Goal: Task Accomplishment & Management: Manage account settings

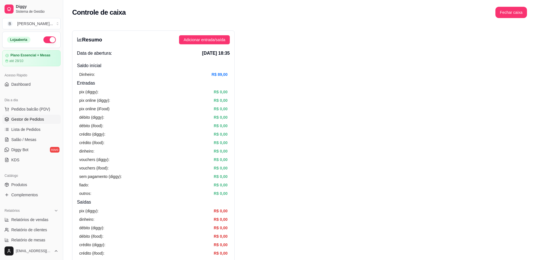
click at [42, 121] on span "Gestor de Pedidos" at bounding box center [27, 120] width 33 height 6
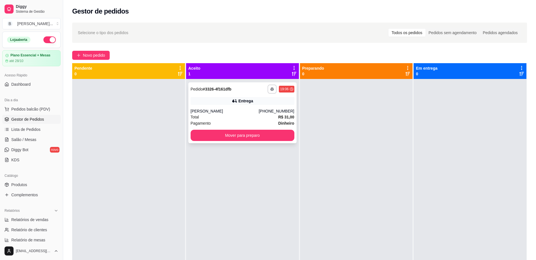
click at [259, 109] on div "[PERSON_NAME]" at bounding box center [225, 111] width 68 height 6
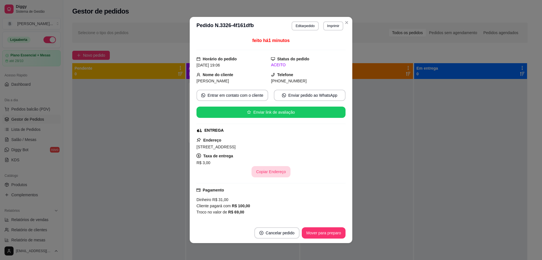
click at [260, 170] on button "Copiar Endereço" at bounding box center [270, 171] width 39 height 11
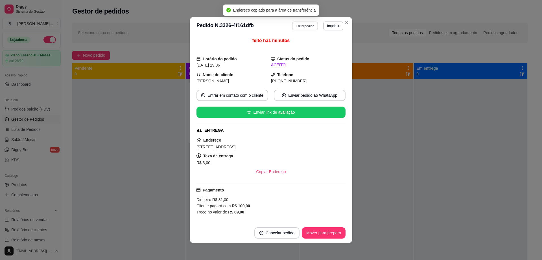
click at [306, 22] on button "Editar pedido" at bounding box center [305, 25] width 26 height 9
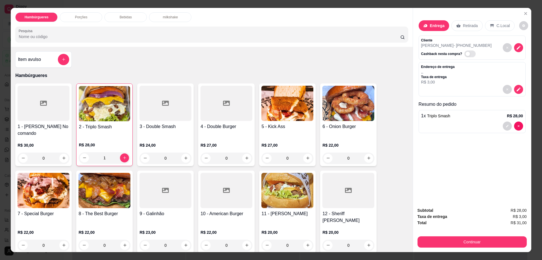
click at [130, 17] on div "Bebidas" at bounding box center [125, 17] width 42 height 10
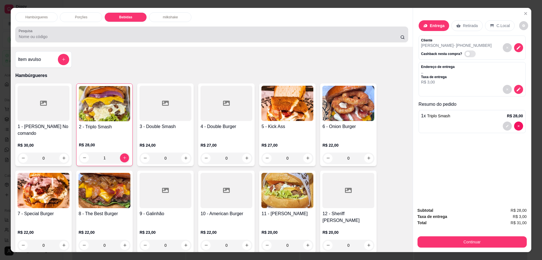
scroll to position [10, 0]
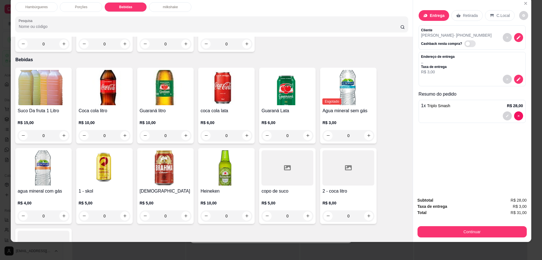
click at [98, 108] on h4 "Coca cola litro" at bounding box center [104, 111] width 52 height 7
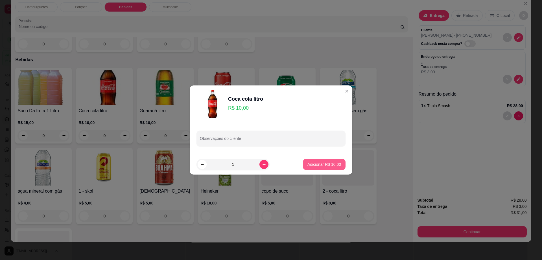
click at [311, 165] on p "Adicionar R$ 10,00" at bounding box center [324, 165] width 34 height 6
type input "1"
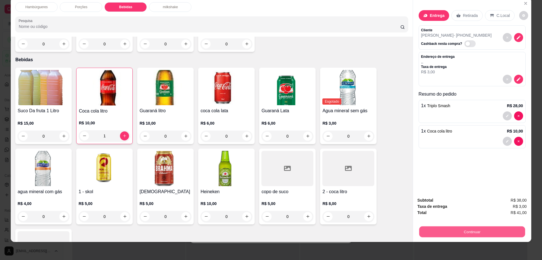
click at [431, 230] on button "Continuar" at bounding box center [472, 232] width 106 height 11
click at [516, 40] on icon "decrease-product-quantity" at bounding box center [518, 37] width 5 height 5
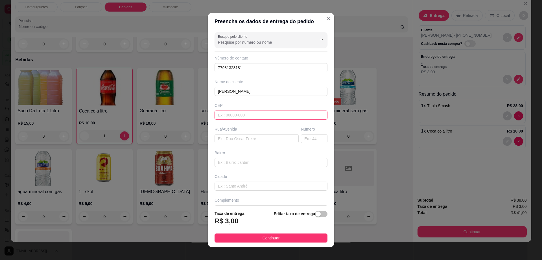
click at [246, 117] on input "text" at bounding box center [270, 115] width 113 height 9
type input "45140000"
type input "Itambé"
type input "45140000"
click at [257, 139] on input "text" at bounding box center [256, 138] width 84 height 9
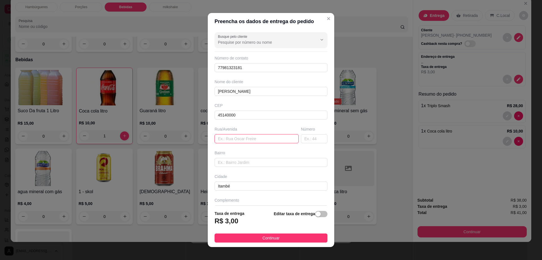
click at [257, 139] on input "text" at bounding box center [256, 138] width 84 height 9
paste input "[STREET_ADDRESS]"
type input "[STREET_ADDRESS]"
click at [266, 241] on span "Continuar" at bounding box center [270, 238] width 17 height 6
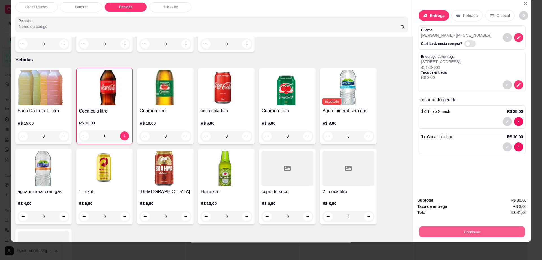
click at [499, 233] on button "Continuar" at bounding box center [472, 232] width 106 height 11
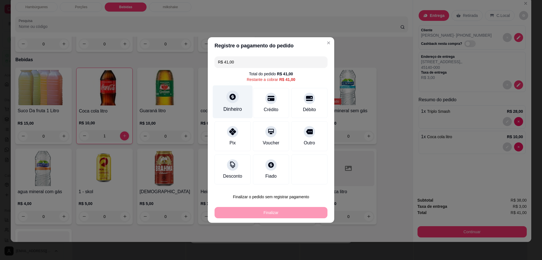
click at [236, 106] on div "Dinheiro" at bounding box center [232, 109] width 19 height 7
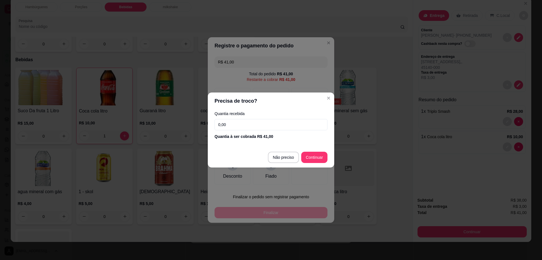
click at [240, 121] on input "0,00" at bounding box center [270, 124] width 113 height 11
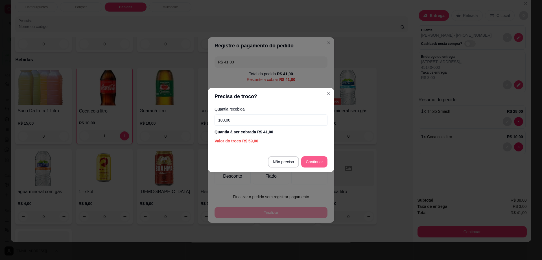
type input "100,00"
type input "R$ 0,00"
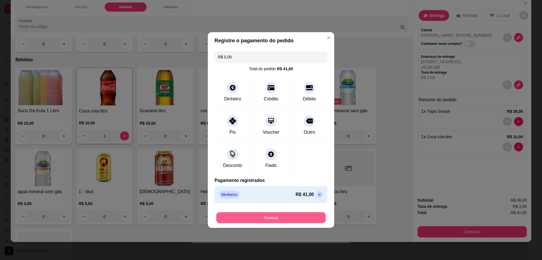
click at [296, 220] on button "Finalizar" at bounding box center [270, 217] width 109 height 11
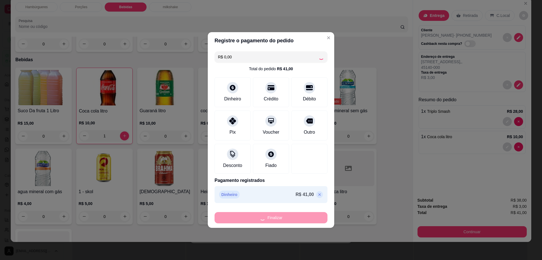
type input "0"
type input "-R$ 41,00"
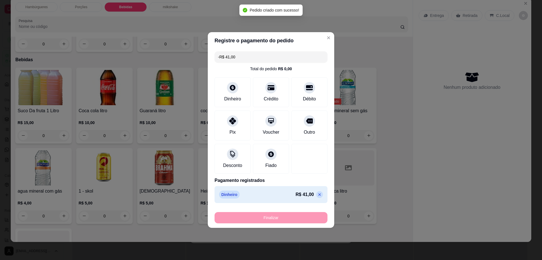
scroll to position [376, 0]
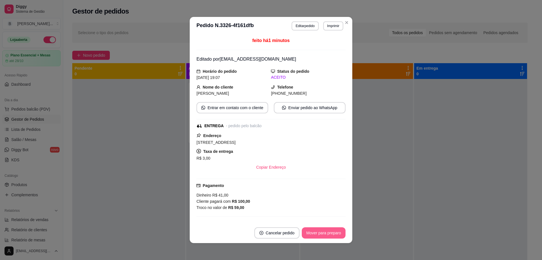
click at [324, 232] on button "Mover para preparo" at bounding box center [324, 232] width 44 height 11
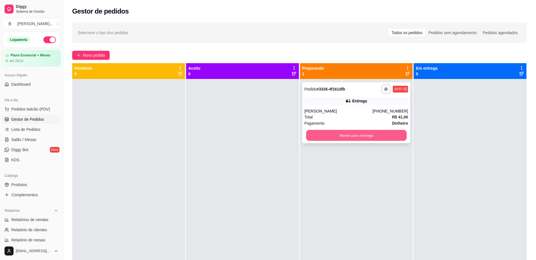
click at [360, 141] on button "Mover para entrega" at bounding box center [356, 135] width 101 height 11
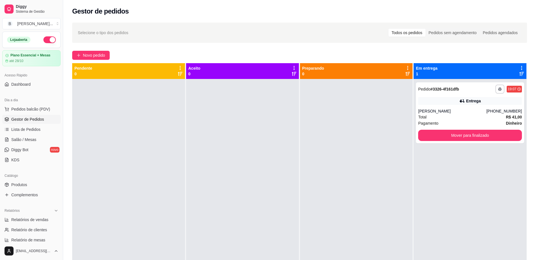
click at [41, 135] on ul "Pedidos balcão (PDV) Gestor de Pedidos Lista de Pedidos Salão / Mesas Diggy Bot…" at bounding box center [31, 135] width 58 height 60
click at [40, 139] on link "Salão / Mesas" at bounding box center [31, 139] width 58 height 9
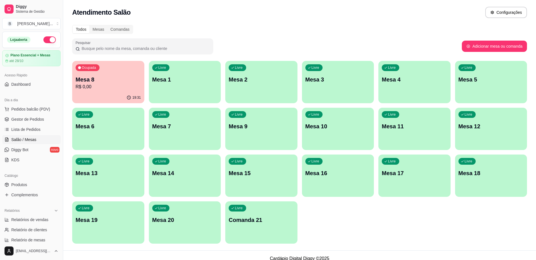
click at [122, 79] on p "Mesa 8" at bounding box center [108, 80] width 65 height 8
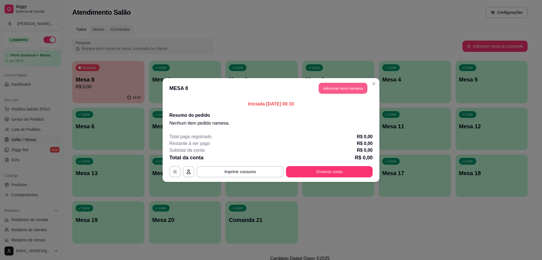
click at [352, 88] on button "Adicionar itens na mesa" at bounding box center [343, 88] width 49 height 11
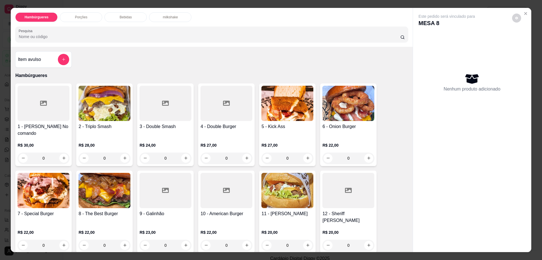
click at [99, 115] on img at bounding box center [104, 103] width 52 height 35
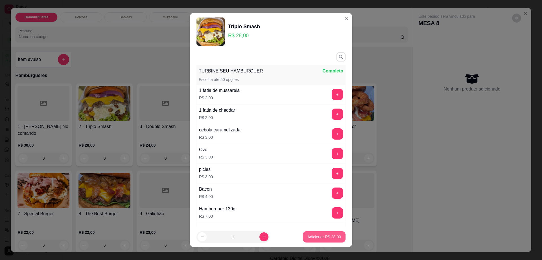
click at [323, 240] on button "Adicionar R$ 28,00" at bounding box center [324, 236] width 43 height 11
type input "1"
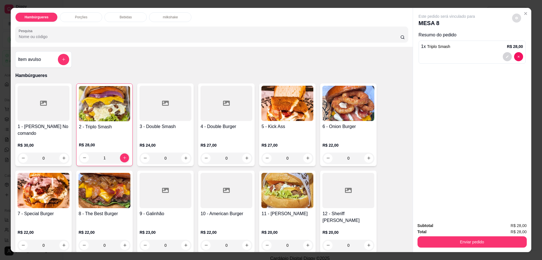
click at [515, 18] on icon "decrease-product-quantity" at bounding box center [516, 17] width 3 height 3
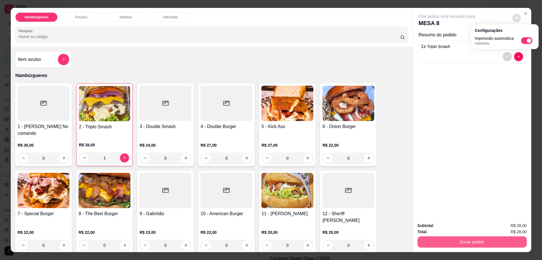
click at [468, 245] on button "Enviar pedido" at bounding box center [471, 241] width 109 height 11
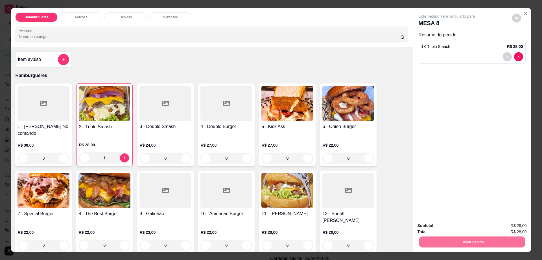
click at [509, 227] on button "Enviar pedido" at bounding box center [511, 228] width 32 height 11
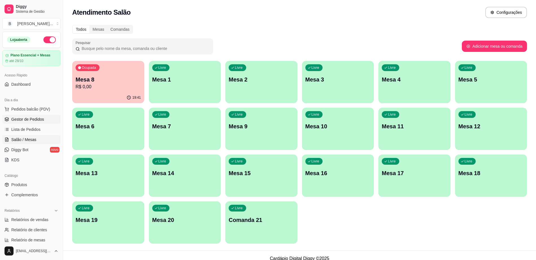
click at [35, 121] on span "Gestor de Pedidos" at bounding box center [27, 120] width 33 height 6
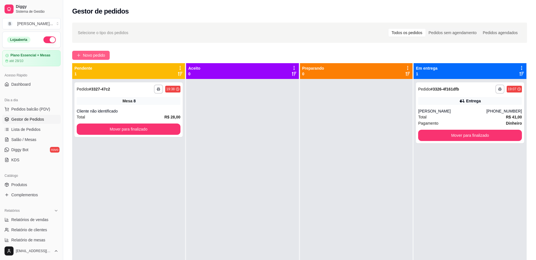
click at [107, 56] on button "Novo pedido" at bounding box center [91, 55] width 38 height 9
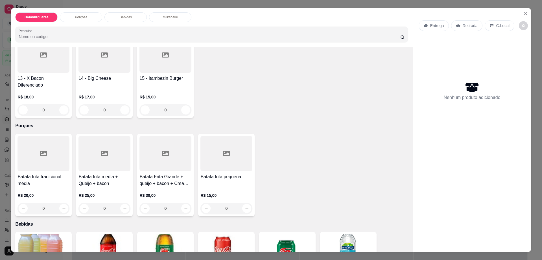
scroll to position [247, 0]
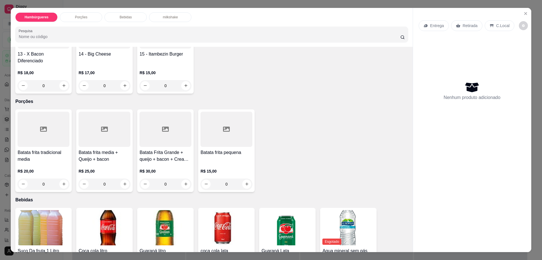
click at [222, 149] on h4 "Batata frita pequena" at bounding box center [226, 152] width 52 height 7
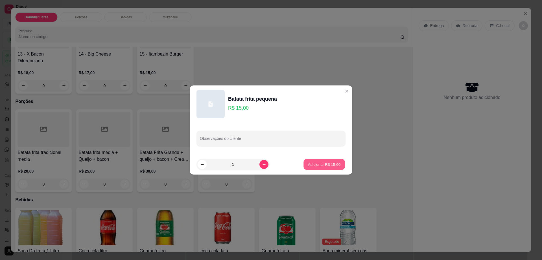
click at [316, 167] on p "Adicionar R$ 15,00" at bounding box center [324, 164] width 33 height 5
type input "1"
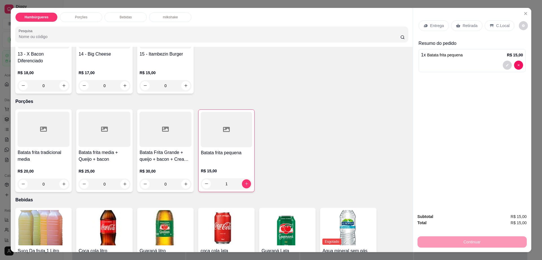
click at [463, 24] on p "Retirada" at bounding box center [470, 26] width 15 height 6
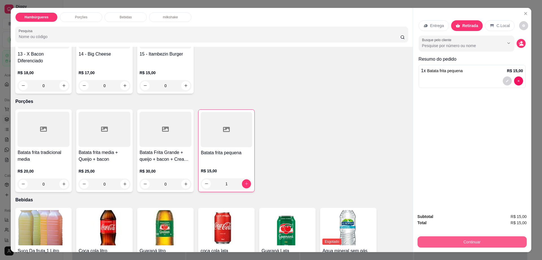
click at [463, 240] on button "Continuar" at bounding box center [471, 241] width 109 height 11
click at [446, 239] on button "Continuar" at bounding box center [471, 241] width 109 height 11
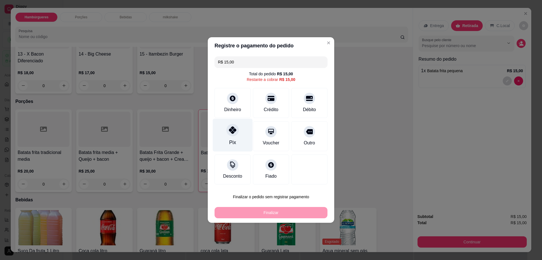
click at [225, 135] on div "Pix" at bounding box center [233, 135] width 40 height 33
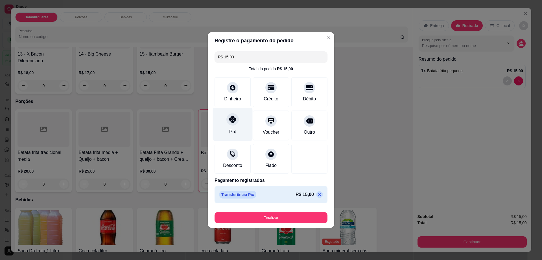
type input "R$ 0,00"
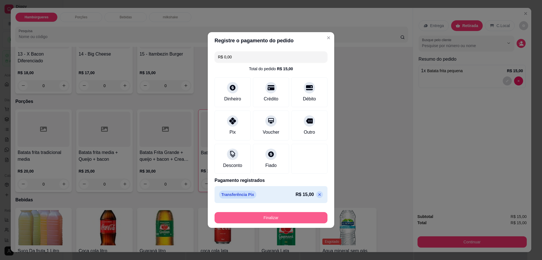
click at [285, 217] on button "Finalizar" at bounding box center [270, 217] width 113 height 11
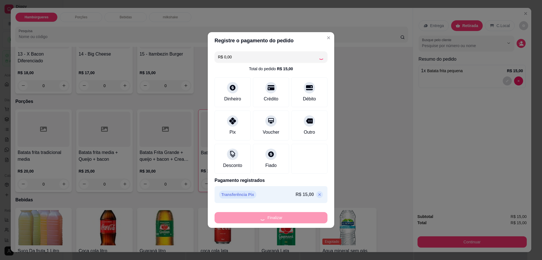
type input "0"
type input "-R$ 15,00"
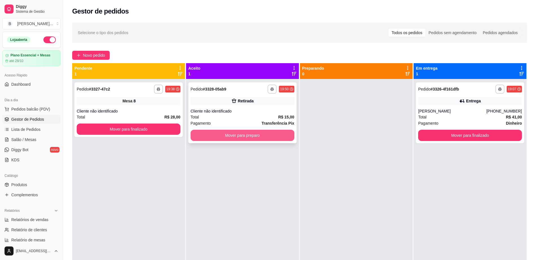
click at [264, 134] on button "Mover para preparo" at bounding box center [243, 135] width 104 height 11
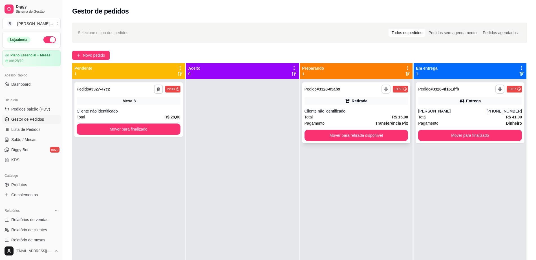
click at [382, 90] on button "button" at bounding box center [386, 89] width 9 height 9
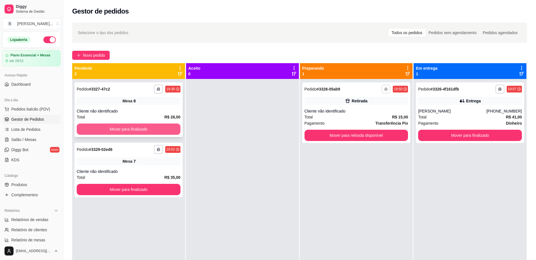
click at [150, 128] on button "Mover para finalizado" at bounding box center [129, 129] width 104 height 11
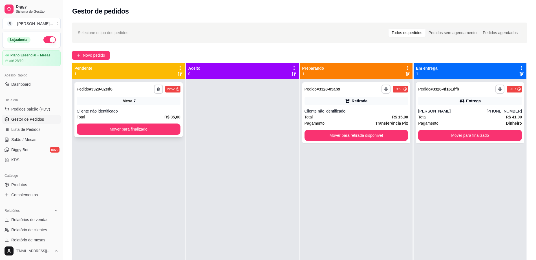
click at [163, 135] on div "**********" at bounding box center [129, 109] width 108 height 55
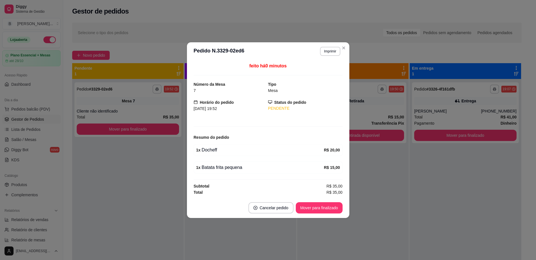
click at [165, 133] on button "Mover para finalizado" at bounding box center [128, 129] width 102 height 11
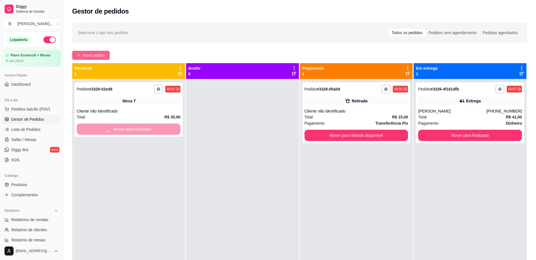
click at [94, 56] on span "Novo pedido" at bounding box center [94, 55] width 22 height 6
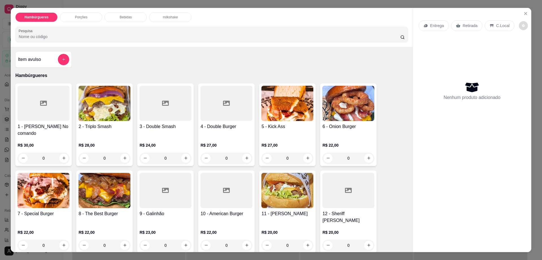
click at [522, 25] on icon "decrease-product-quantity" at bounding box center [523, 25] width 3 height 3
click at [523, 14] on icon "Close" at bounding box center [525, 13] width 5 height 5
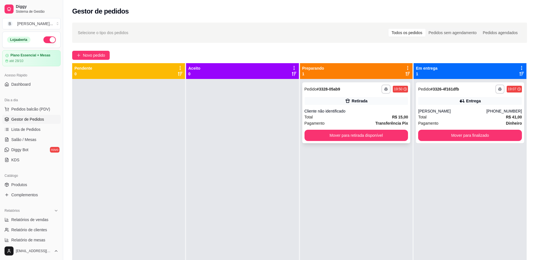
click at [347, 111] on div "Cliente não identificado" at bounding box center [357, 111] width 104 height 6
click at [445, 138] on button "Mover para finalizado" at bounding box center [471, 135] width 104 height 11
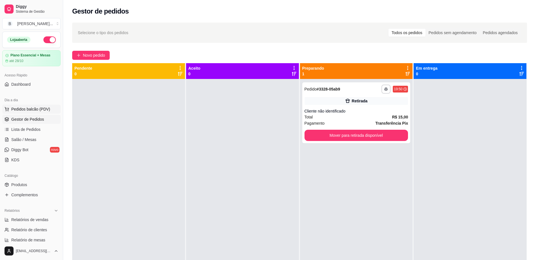
click at [27, 109] on span "Pedidos balcão (PDV)" at bounding box center [30, 109] width 39 height 6
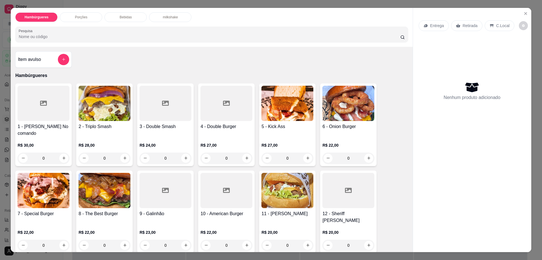
click at [32, 115] on div at bounding box center [43, 103] width 52 height 35
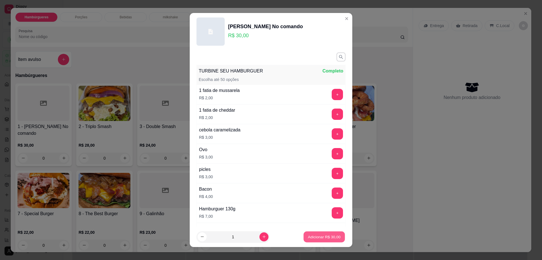
click at [308, 238] on p "Adicionar R$ 30,00" at bounding box center [324, 236] width 33 height 5
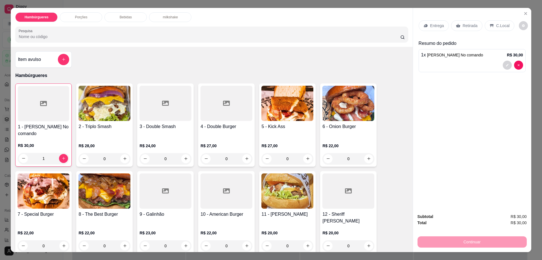
click at [459, 25] on div "Retirada" at bounding box center [466, 25] width 31 height 11
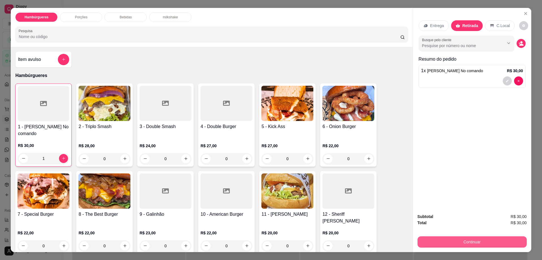
click at [430, 241] on button "Continuar" at bounding box center [471, 241] width 109 height 11
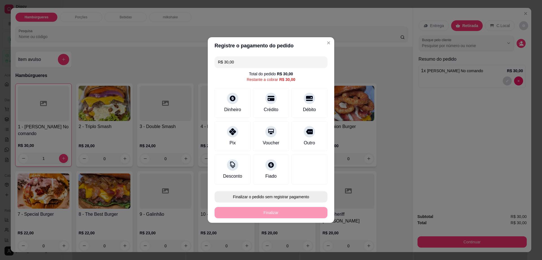
click at [308, 194] on button "Finalizar o pedido sem registrar pagamento" at bounding box center [270, 196] width 113 height 11
click at [312, 245] on button "Confirmar" at bounding box center [306, 243] width 21 height 9
type input "0"
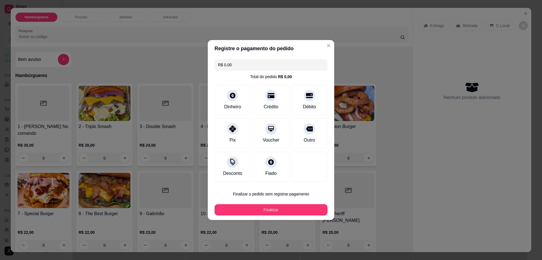
type input "R$ 0,00"
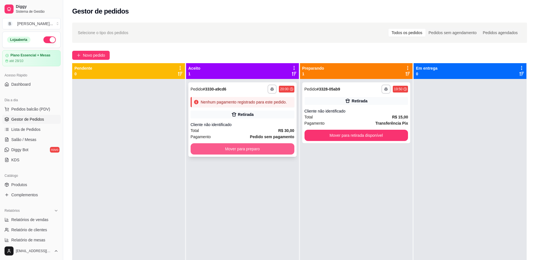
click at [263, 148] on button "Mover para preparo" at bounding box center [243, 148] width 104 height 11
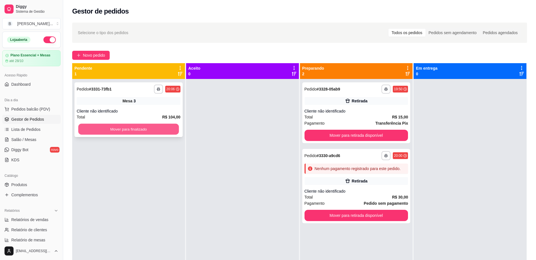
click at [137, 129] on button "Mover para finalizado" at bounding box center [128, 129] width 101 height 11
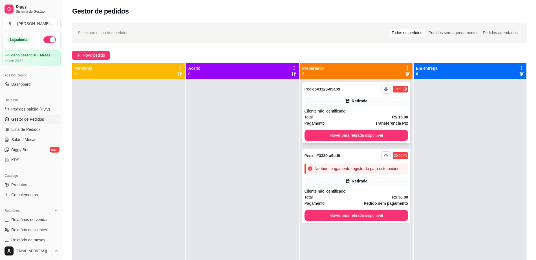
click at [373, 100] on div "Retirada" at bounding box center [357, 101] width 104 height 8
click at [349, 135] on button "Mover para retirada disponível" at bounding box center [357, 135] width 104 height 11
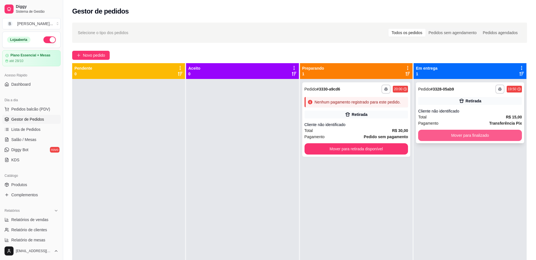
click at [489, 137] on button "Mover para finalizado" at bounding box center [471, 135] width 104 height 11
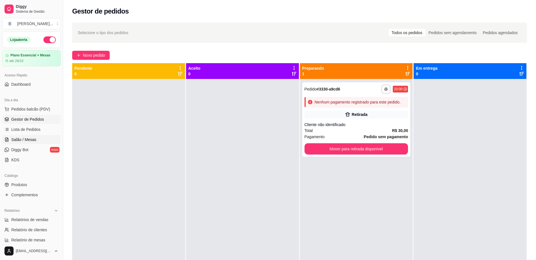
click at [39, 139] on link "Salão / Mesas" at bounding box center [31, 139] width 58 height 9
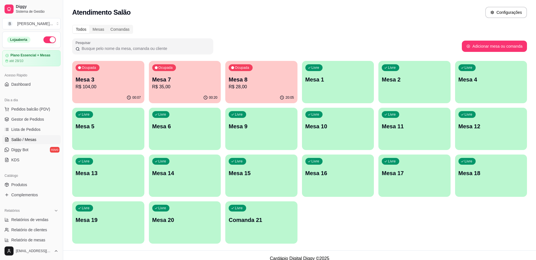
click at [111, 81] on p "Mesa 3" at bounding box center [108, 80] width 65 height 8
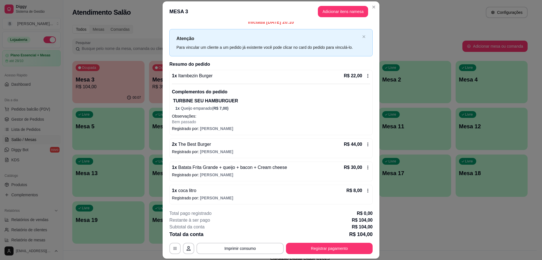
scroll to position [6, 0]
click at [332, 13] on button "Adicionar itens na mesa" at bounding box center [343, 11] width 50 height 11
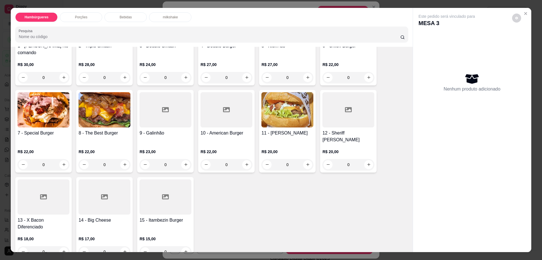
scroll to position [106, 0]
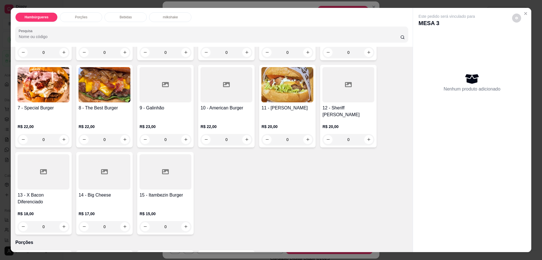
click at [338, 95] on div at bounding box center [348, 84] width 52 height 35
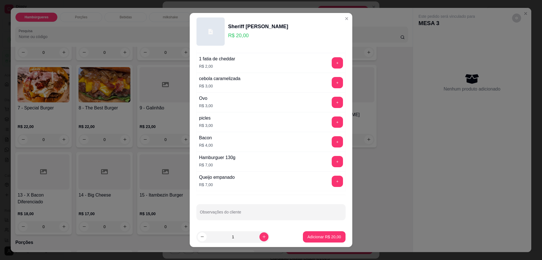
scroll to position [52, 0]
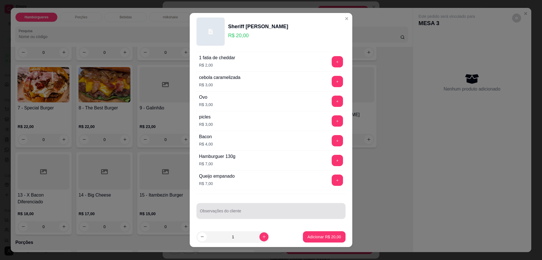
click at [268, 216] on div at bounding box center [271, 210] width 142 height 11
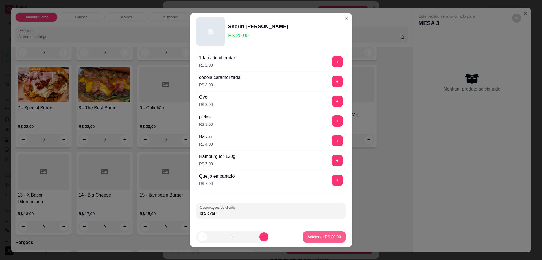
type input "pra levar"
click at [311, 238] on p "Adicionar R$ 20,00" at bounding box center [324, 237] width 34 height 6
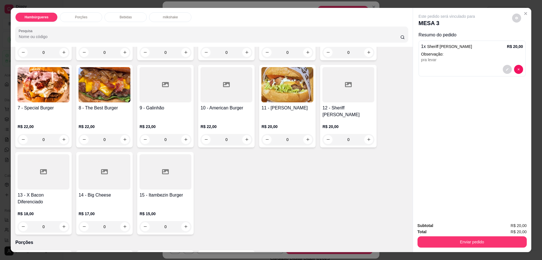
click at [514, 23] on div "Este pedido será vinculado para MESA 3" at bounding box center [470, 21] width 102 height 14
click at [515, 19] on button "decrease-product-quantity" at bounding box center [516, 18] width 9 height 9
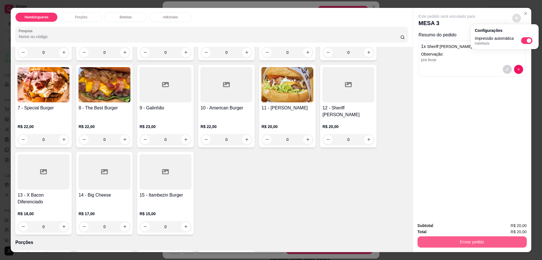
click at [444, 240] on button "Enviar pedido" at bounding box center [471, 241] width 109 height 11
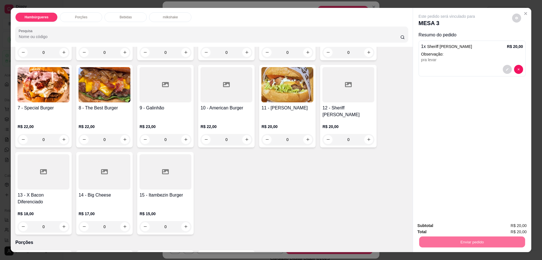
click at [520, 224] on button "Enviar pedido" at bounding box center [511, 228] width 31 height 10
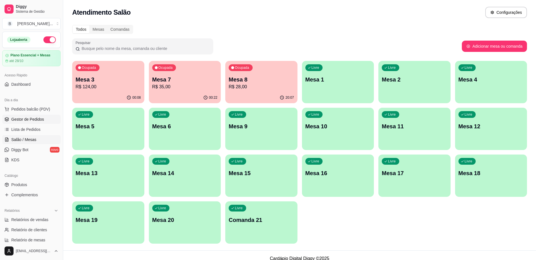
click at [27, 120] on span "Gestor de Pedidos" at bounding box center [27, 120] width 33 height 6
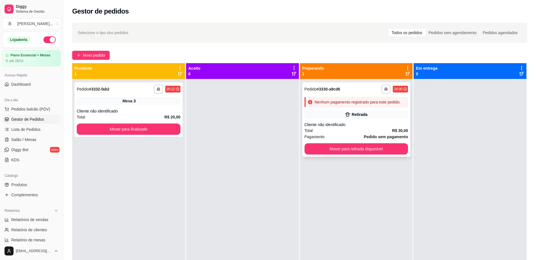
click at [331, 115] on div "Retirada" at bounding box center [357, 115] width 104 height 8
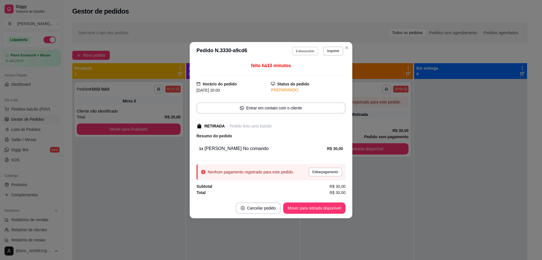
click at [303, 49] on button "Editar pedido" at bounding box center [305, 51] width 26 height 9
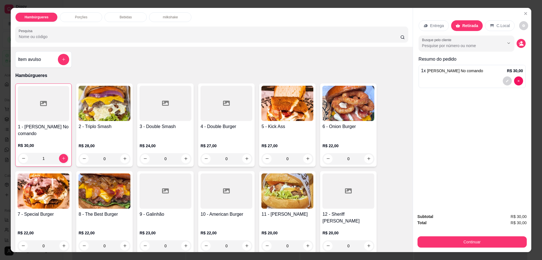
click at [519, 23] on button "decrease-product-quantity" at bounding box center [523, 25] width 9 height 9
click at [527, 46] on span "Automatic updates" at bounding box center [526, 48] width 11 height 7
click at [524, 48] on input "Automatic updates" at bounding box center [523, 50] width 4 height 4
checkbox input "false"
click at [483, 246] on button "Continuar" at bounding box center [471, 241] width 109 height 11
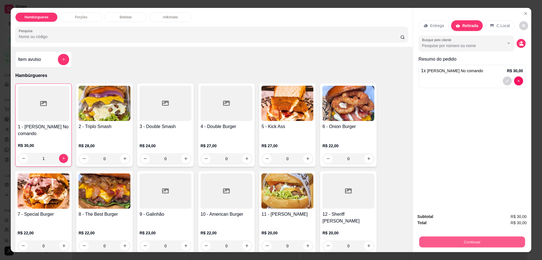
click at [483, 246] on button "Continuar" at bounding box center [472, 242] width 106 height 11
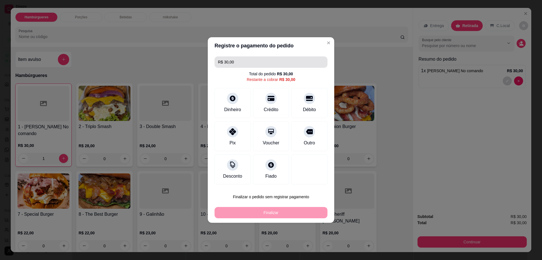
click at [247, 59] on input "R$ 30,00" at bounding box center [271, 61] width 106 height 11
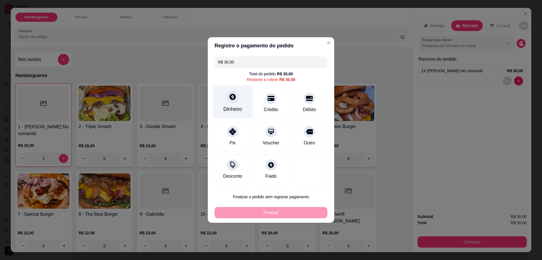
click at [230, 104] on div "Dinheiro" at bounding box center [233, 102] width 40 height 33
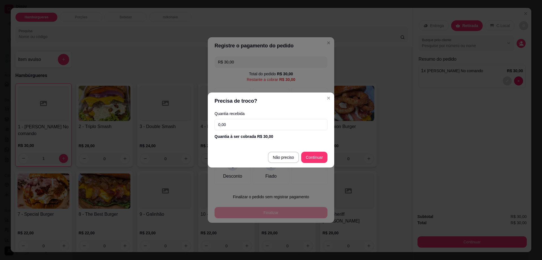
click at [247, 127] on input "0,00" at bounding box center [270, 124] width 113 height 11
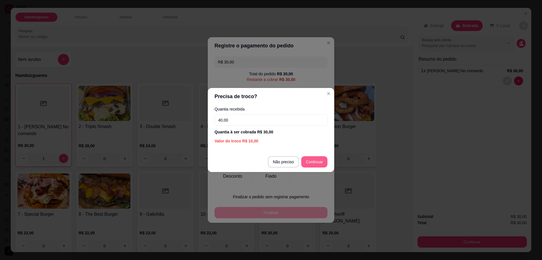
type input "40,00"
type input "R$ 0,00"
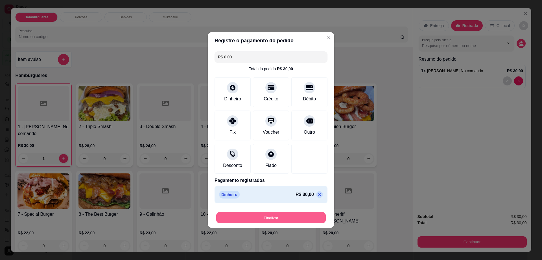
click at [289, 215] on button "Finalizar" at bounding box center [270, 217] width 109 height 11
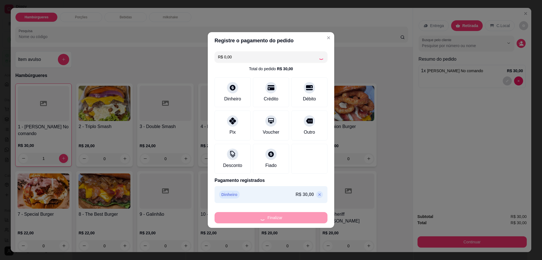
type input "0"
type input "-R$ 30,00"
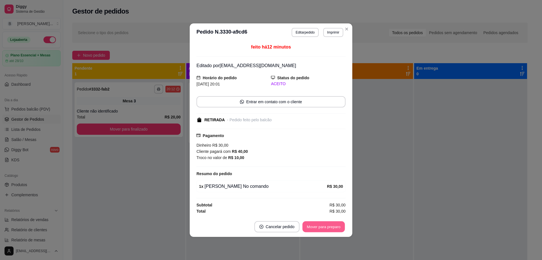
click at [334, 223] on button "Mover para preparo" at bounding box center [323, 226] width 42 height 11
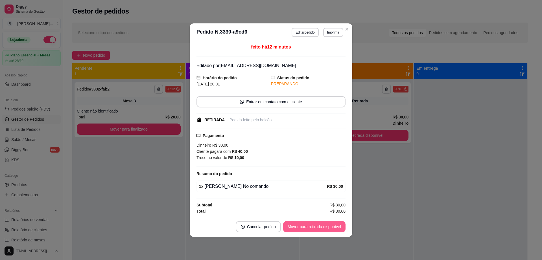
click at [335, 222] on button "Mover para retirada disponível" at bounding box center [314, 226] width 62 height 11
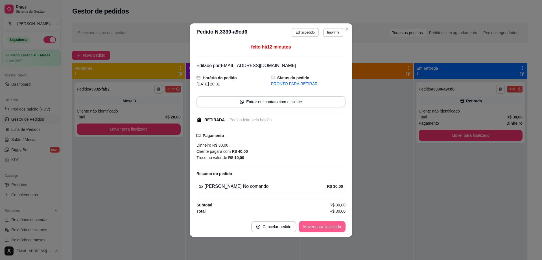
click at [333, 227] on button "Mover para finalizado" at bounding box center [322, 226] width 47 height 11
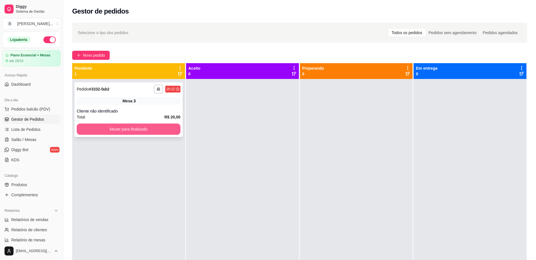
click at [137, 127] on button "Mover para finalizado" at bounding box center [129, 129] width 104 height 11
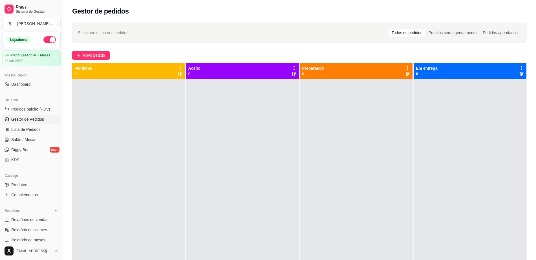
click at [100, 49] on div "Selecione o tipo dos pedidos Todos os pedidos Pedidos sem agendamento Pedidos a…" at bounding box center [299, 174] width 473 height 311
click at [99, 53] on span "Novo pedido" at bounding box center [94, 55] width 22 height 6
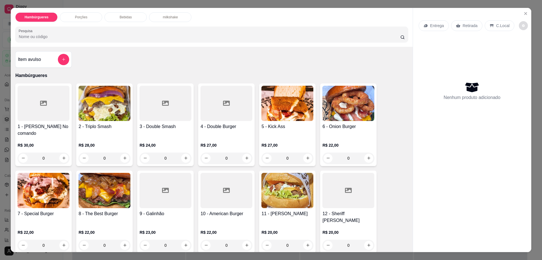
click at [512, 28] on div "Entrega Retirada C.Local" at bounding box center [472, 26] width 107 height 20
click at [519, 28] on button "decrease-product-quantity" at bounding box center [523, 25] width 9 height 9
click at [528, 49] on span "Automatic updates" at bounding box center [526, 48] width 11 height 7
click at [524, 49] on input "Automatic updates" at bounding box center [523, 50] width 4 height 4
checkbox input "true"
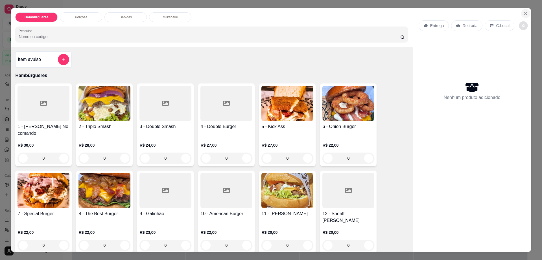
click at [523, 13] on icon "Close" at bounding box center [525, 13] width 5 height 5
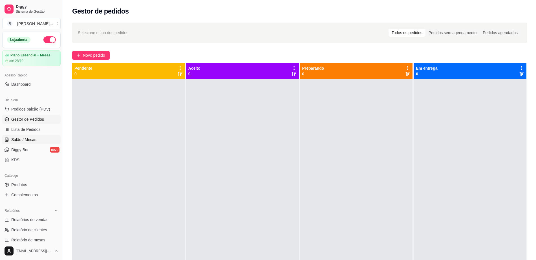
click at [23, 135] on link "Salão / Mesas" at bounding box center [31, 139] width 58 height 9
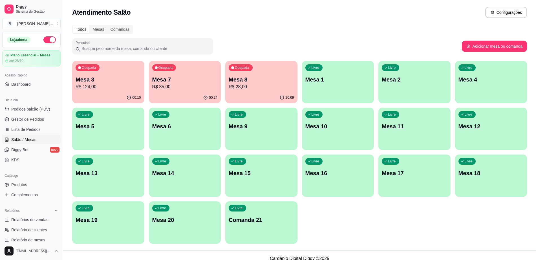
click at [253, 95] on div "20:09" at bounding box center [261, 97] width 72 height 11
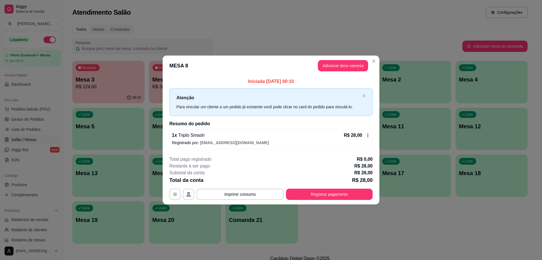
click at [352, 187] on div "**********" at bounding box center [270, 178] width 203 height 44
click at [352, 193] on button "Registrar pagamento" at bounding box center [329, 194] width 84 height 11
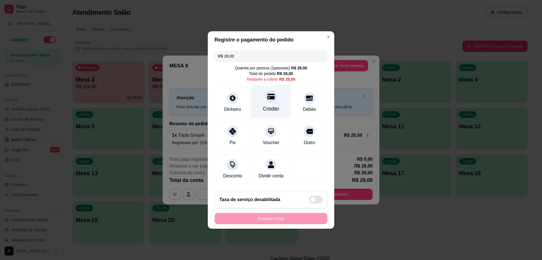
click at [276, 100] on div "Crédito" at bounding box center [271, 101] width 40 height 33
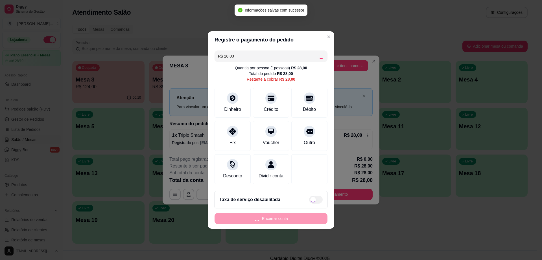
type input "R$ 0,00"
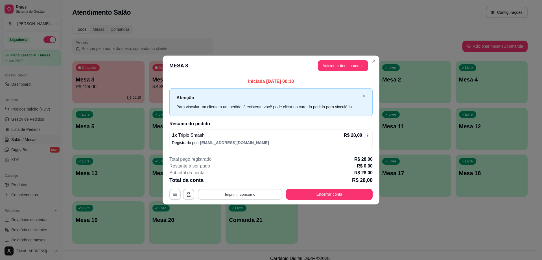
click at [240, 193] on button "Imprimir consumo" at bounding box center [240, 194] width 85 height 11
click at [243, 183] on button "Impressora" at bounding box center [242, 181] width 40 height 9
click at [339, 198] on button "Encerrar conta" at bounding box center [329, 194] width 87 height 11
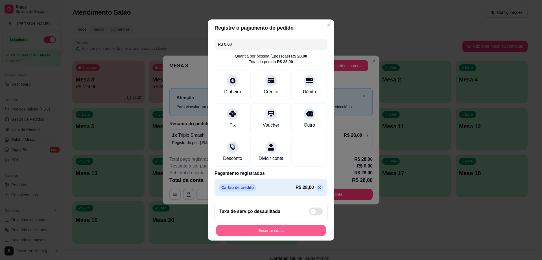
click at [267, 233] on button "Encerrar conta" at bounding box center [270, 230] width 109 height 11
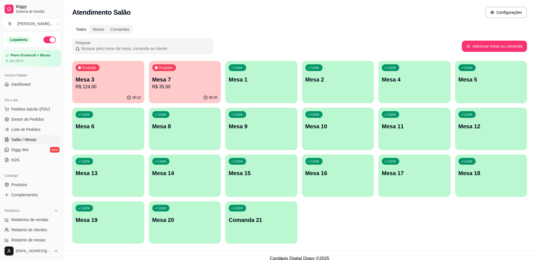
click at [166, 84] on p "R$ 35,00" at bounding box center [184, 87] width 65 height 7
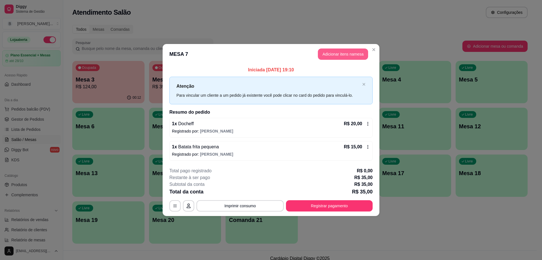
click at [346, 56] on button "Adicionar itens na mesa" at bounding box center [343, 54] width 50 height 11
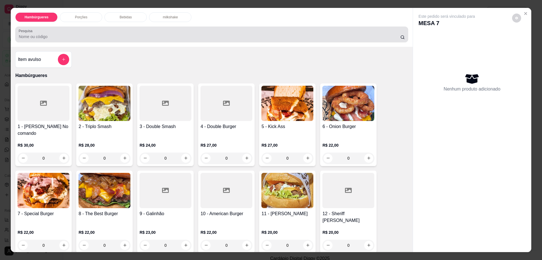
click at [138, 18] on div "Bebidas" at bounding box center [125, 17] width 42 height 10
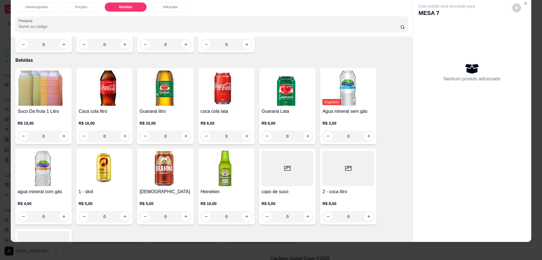
click at [344, 158] on div at bounding box center [348, 168] width 52 height 35
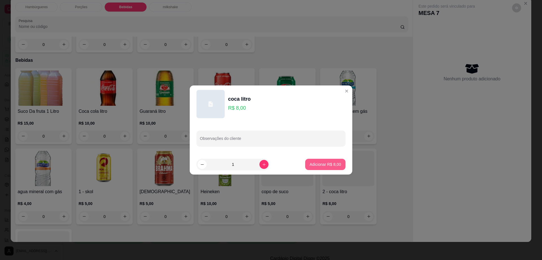
click at [320, 166] on p "Adicionar R$ 8,00" at bounding box center [325, 165] width 31 height 6
type input "1"
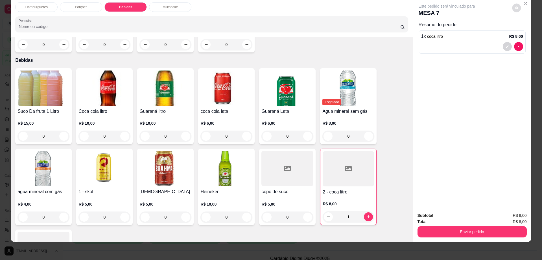
click at [515, 10] on button "decrease-product-quantity" at bounding box center [516, 7] width 9 height 9
click at [526, 28] on span "Automatic updates" at bounding box center [526, 30] width 11 height 7
click at [524, 30] on input "Automatic updates" at bounding box center [523, 32] width 4 height 4
checkbox input "false"
click at [457, 233] on button "Enviar pedido" at bounding box center [471, 231] width 109 height 11
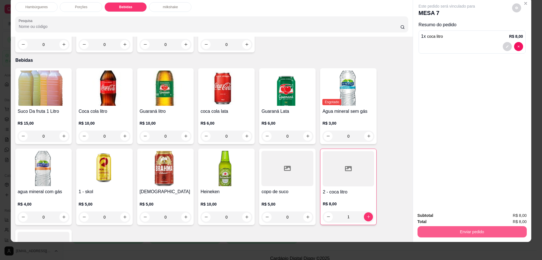
click at [457, 233] on button "Enviar pedido" at bounding box center [471, 231] width 109 height 11
click at [516, 220] on button "Enviar pedido" at bounding box center [511, 218] width 32 height 11
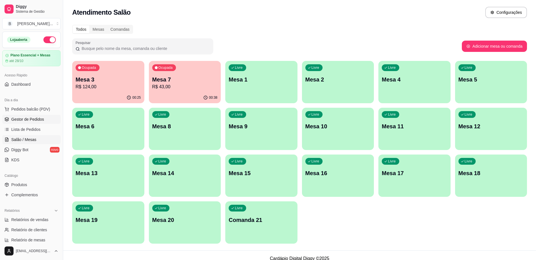
click at [38, 121] on span "Gestor de Pedidos" at bounding box center [27, 120] width 33 height 6
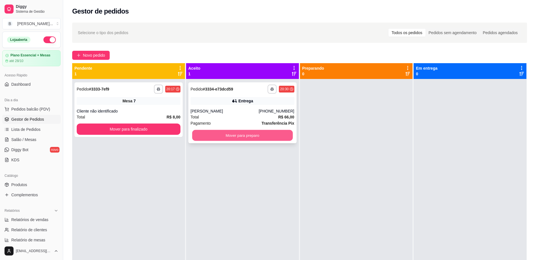
click at [219, 138] on button "Mover para preparo" at bounding box center [242, 135] width 101 height 11
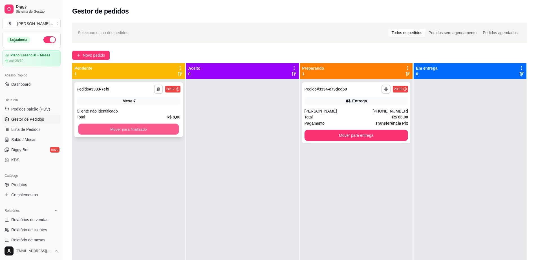
click at [147, 124] on button "Mover para finalizado" at bounding box center [128, 129] width 101 height 11
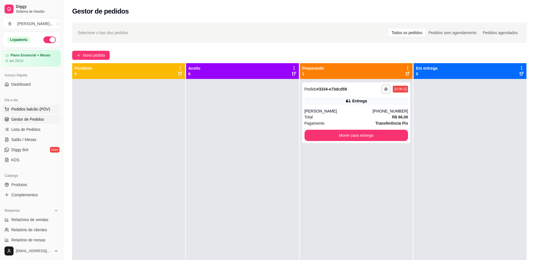
click at [48, 108] on span "Pedidos balcão (PDV)" at bounding box center [30, 109] width 39 height 6
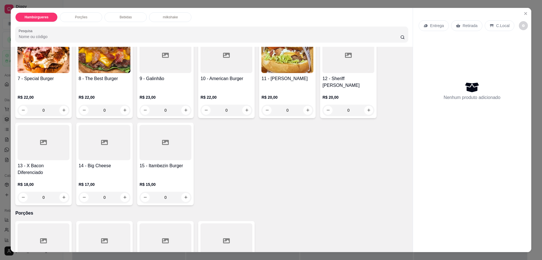
scroll to position [141, 0]
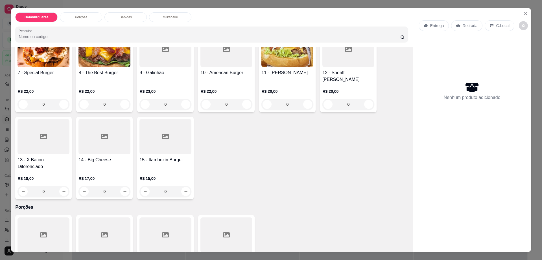
click at [433, 25] on p "Entrega" at bounding box center [437, 26] width 14 height 6
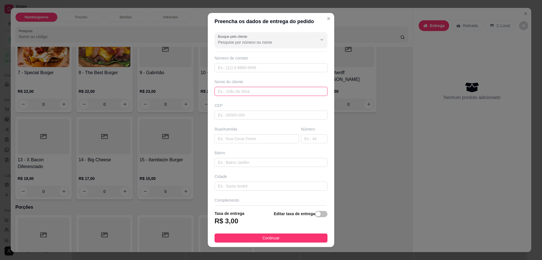
click at [235, 94] on input "text" at bounding box center [270, 91] width 113 height 9
click at [247, 143] on input "text" at bounding box center [256, 138] width 84 height 9
type input "av [PERSON_NAME]"
click at [301, 136] on input "text" at bounding box center [314, 138] width 27 height 9
type input "450"
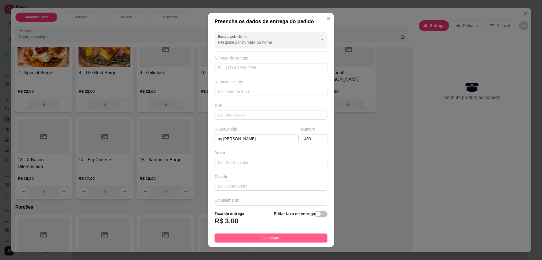
click at [295, 236] on button "Continuar" at bounding box center [270, 238] width 113 height 9
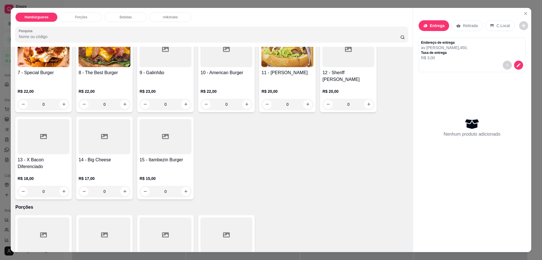
click at [334, 69] on h4 "12 - Sheriff [PERSON_NAME]" at bounding box center [348, 76] width 52 height 14
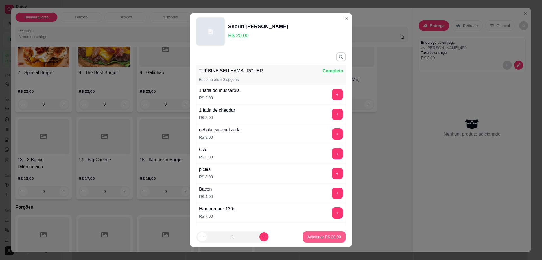
click at [319, 236] on p "Adicionar R$ 20,00" at bounding box center [324, 237] width 34 height 6
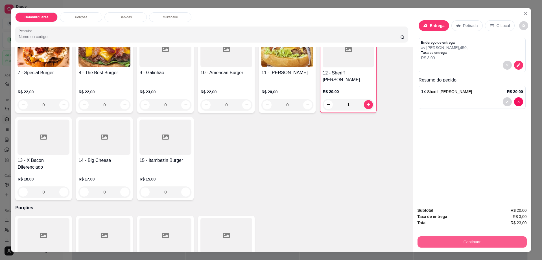
click at [481, 244] on button "Continuar" at bounding box center [471, 241] width 109 height 11
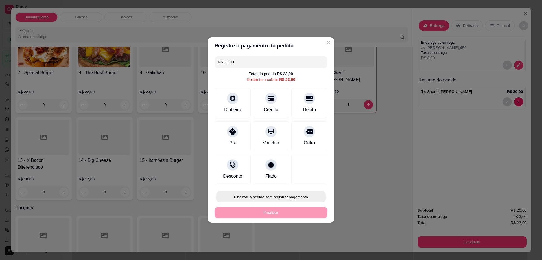
click at [263, 194] on button "Finalizar o pedido sem registrar pagamento" at bounding box center [270, 197] width 109 height 11
click at [307, 246] on button "Confirmar" at bounding box center [306, 243] width 21 height 9
type input "0"
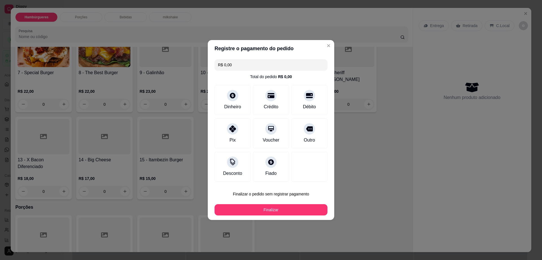
type input "R$ 0,00"
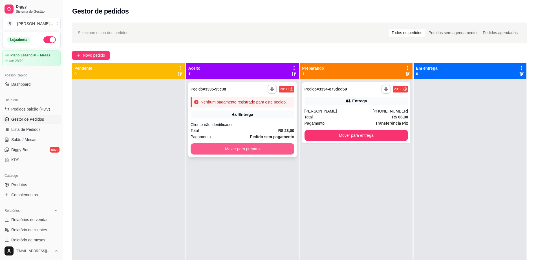
click at [258, 155] on div "**********" at bounding box center [243, 119] width 108 height 75
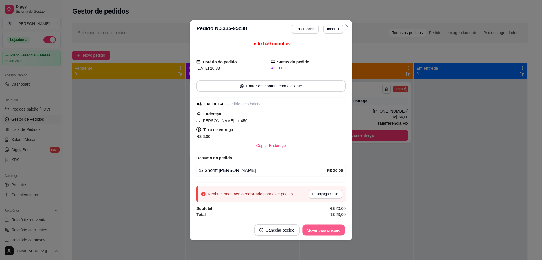
click at [336, 233] on button "Mover para preparo" at bounding box center [323, 230] width 42 height 11
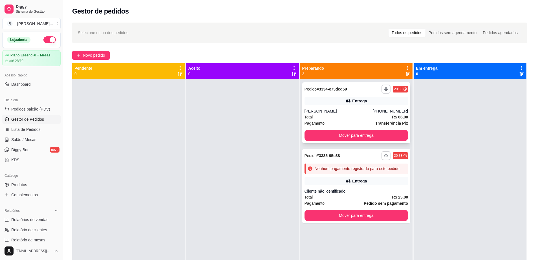
click at [354, 101] on div "Entrega" at bounding box center [359, 101] width 15 height 6
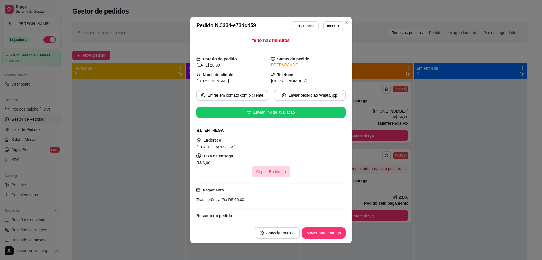
click at [273, 170] on button "Copiar Endereço" at bounding box center [270, 171] width 39 height 11
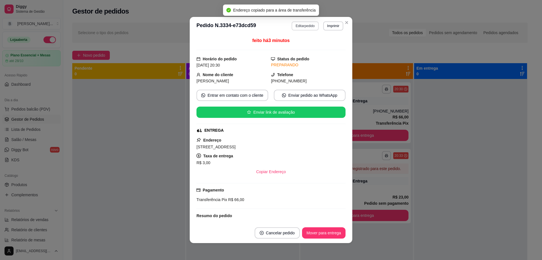
click at [293, 25] on button "Editar pedido" at bounding box center [305, 25] width 27 height 9
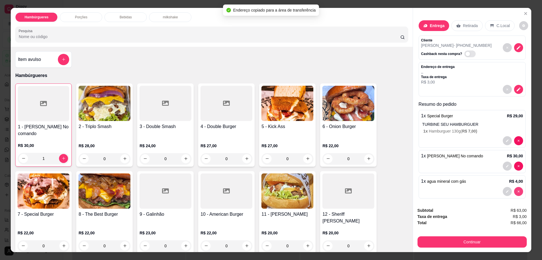
type input "0"
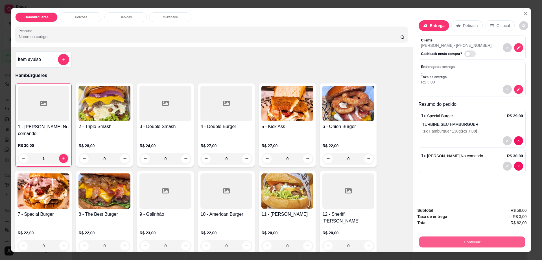
click at [436, 240] on button "Continuar" at bounding box center [472, 242] width 106 height 11
click at [517, 46] on icon "decrease-product-quantity" at bounding box center [518, 48] width 4 height 4
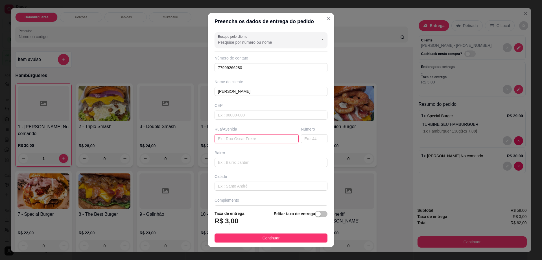
click at [242, 139] on input "text" at bounding box center [256, 138] width 84 height 9
click at [249, 116] on input "text" at bounding box center [270, 115] width 113 height 9
type input "45140000"
type input "Itambé"
type input "45140000"
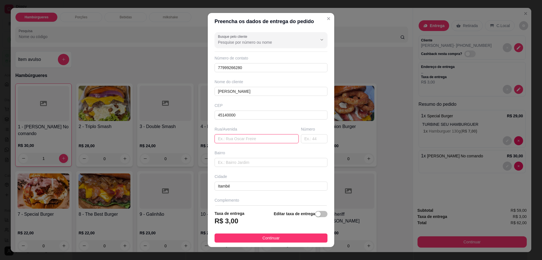
click at [246, 143] on input "text" at bounding box center [256, 138] width 84 height 9
paste input "[STREET_ADDRESS]"
drag, startPoint x: 243, startPoint y: 140, endPoint x: 256, endPoint y: 139, distance: 13.3
click at [256, 139] on input "[STREET_ADDRESS]" at bounding box center [256, 138] width 84 height 9
type input "[GEOGRAPHIC_DATA]"
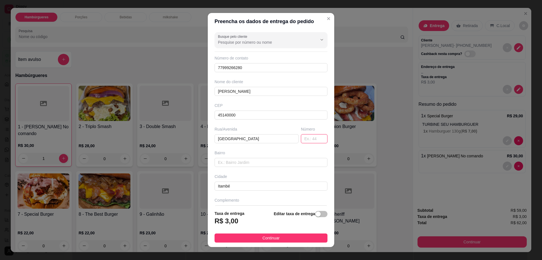
click at [301, 138] on input "text" at bounding box center [314, 138] width 27 height 9
type input "57"
click at [250, 164] on input "text" at bounding box center [270, 162] width 113 height 9
type input "bn"
click at [252, 239] on button "Continuar" at bounding box center [270, 238] width 113 height 9
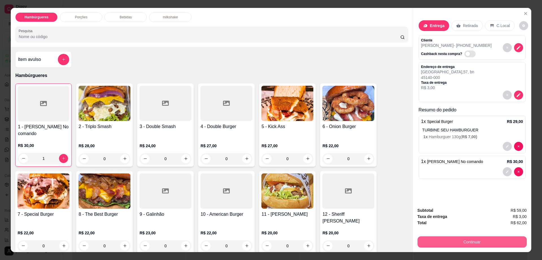
click at [427, 242] on button "Continuar" at bounding box center [471, 241] width 109 height 11
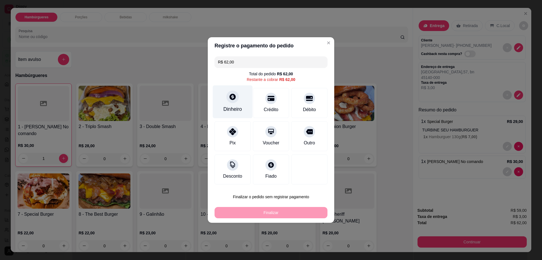
click at [226, 102] on div "Dinheiro" at bounding box center [233, 102] width 40 height 33
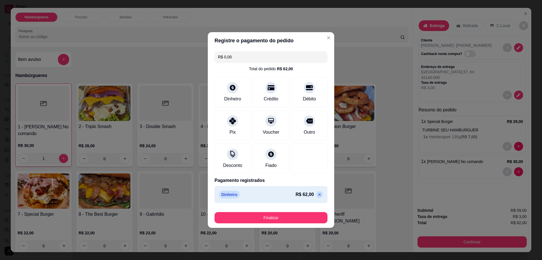
click at [317, 194] on icon at bounding box center [319, 194] width 5 height 5
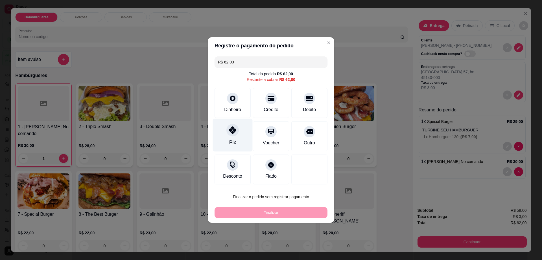
click at [226, 134] on div "Pix" at bounding box center [233, 135] width 40 height 33
type input "R$ 0,00"
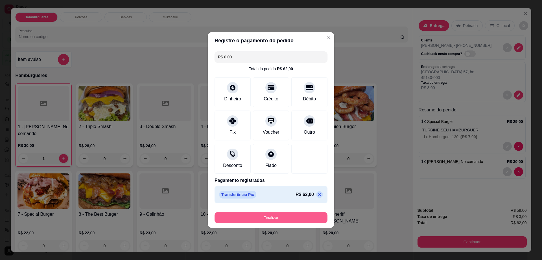
click at [277, 214] on button "Finalizar" at bounding box center [270, 217] width 113 height 11
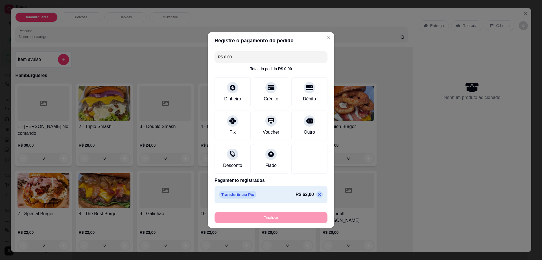
type input "0"
type input "-R$ 62,00"
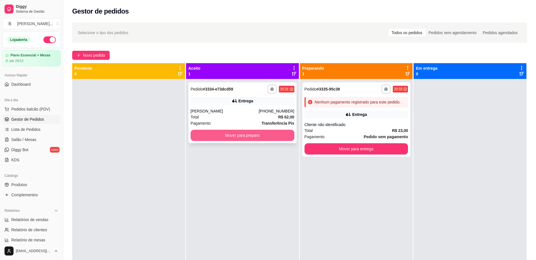
click at [238, 139] on button "Mover para preparo" at bounding box center [243, 135] width 104 height 11
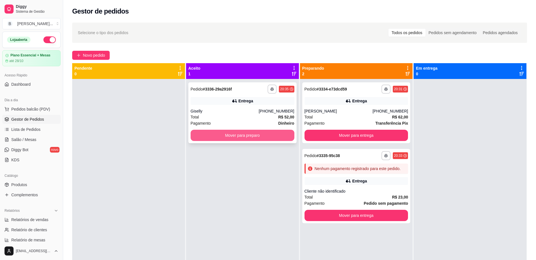
click at [245, 136] on button "Mover para preparo" at bounding box center [243, 135] width 104 height 11
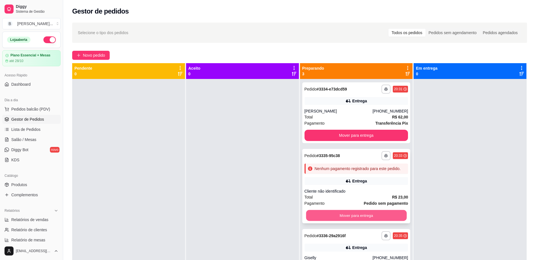
click at [329, 218] on button "Mover para entrega" at bounding box center [356, 215] width 101 height 11
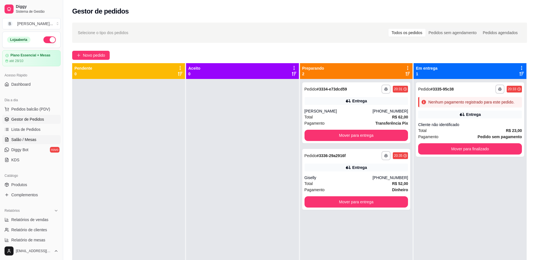
click at [34, 137] on span "Salão / Mesas" at bounding box center [23, 140] width 25 height 6
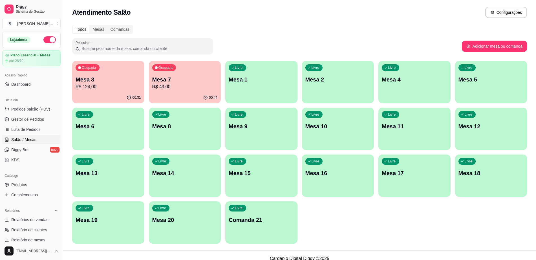
click at [115, 81] on p "Mesa 3" at bounding box center [108, 80] width 65 height 8
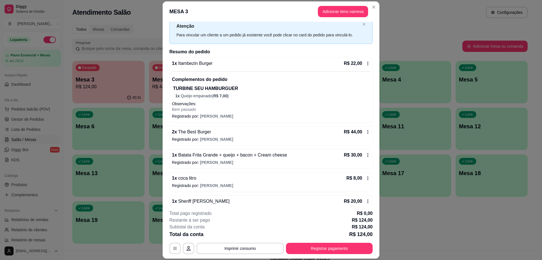
scroll to position [43, 0]
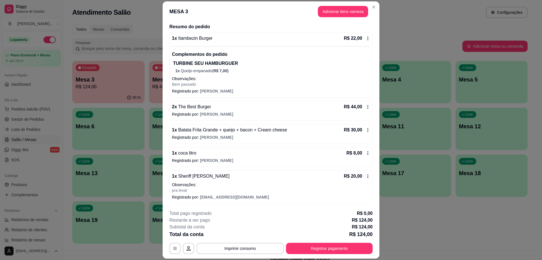
click at [365, 176] on icon at bounding box center [367, 176] width 5 height 5
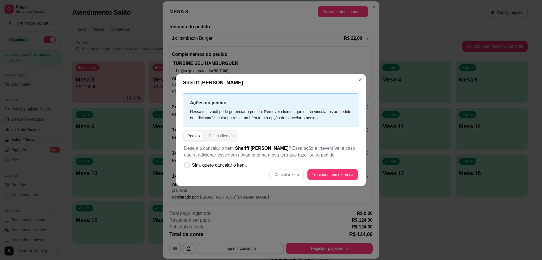
click at [289, 172] on div "Cancelar item Transferir item de mesa" at bounding box center [271, 174] width 174 height 11
click at [291, 177] on div "Cancelar item Transferir item de mesa" at bounding box center [271, 174] width 174 height 11
click at [185, 161] on label "Sim, quero cancelar o item." at bounding box center [215, 165] width 67 height 11
click at [185, 166] on input "Sim, quero cancelar o item." at bounding box center [186, 168] width 4 height 4
checkbox input "true"
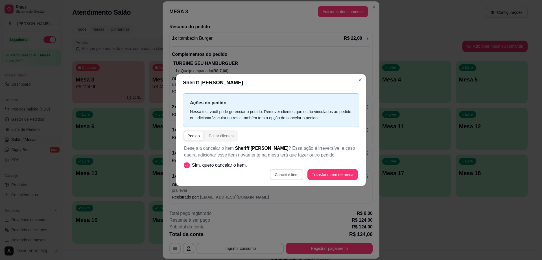
click at [286, 175] on button "Cancelar item" at bounding box center [287, 174] width 34 height 11
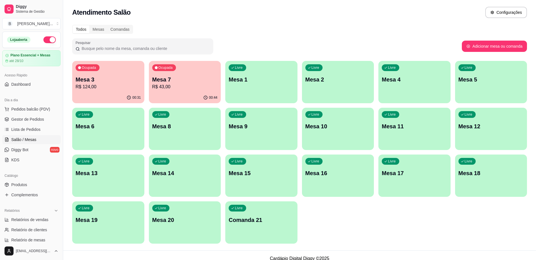
click at [214, 85] on p "R$ 43,00" at bounding box center [184, 87] width 65 height 7
click at [35, 122] on link "Gestor de Pedidos" at bounding box center [31, 119] width 58 height 9
click at [34, 121] on span "Gestor de Pedidos" at bounding box center [27, 120] width 33 height 6
click at [34, 120] on span "Gestor de Pedidos" at bounding box center [27, 120] width 33 height 6
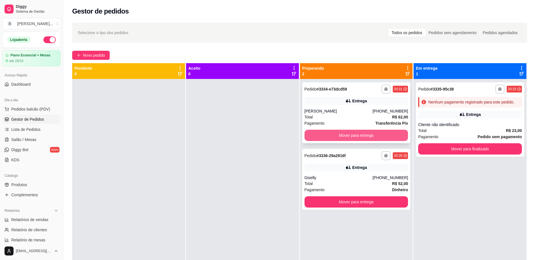
click at [353, 140] on button "Mover para entrega" at bounding box center [357, 135] width 104 height 11
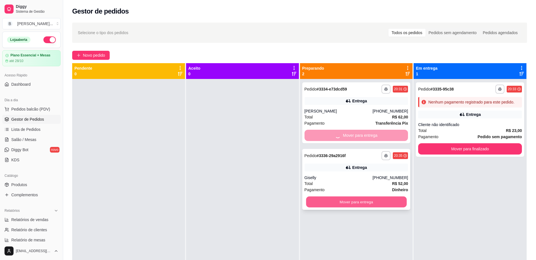
click at [356, 205] on button "Mover para entrega" at bounding box center [356, 202] width 101 height 11
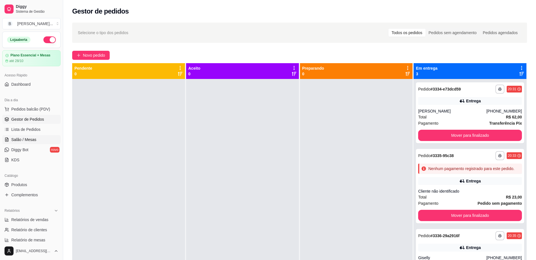
click at [37, 137] on link "Salão / Mesas" at bounding box center [31, 139] width 58 height 9
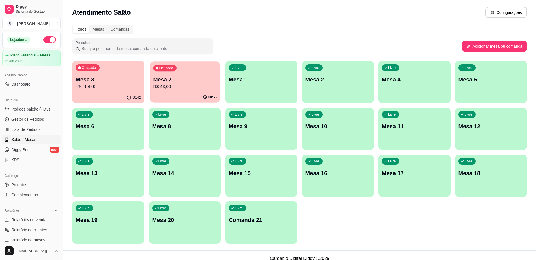
click at [159, 84] on p "R$ 43,00" at bounding box center [184, 87] width 63 height 6
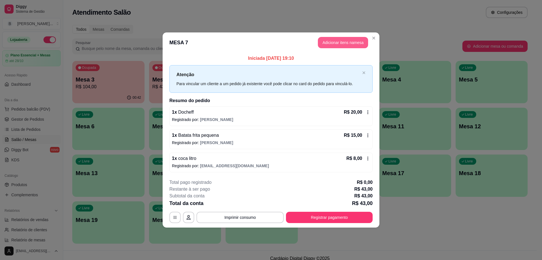
click at [329, 41] on button "Adicionar itens na mesa" at bounding box center [343, 42] width 50 height 11
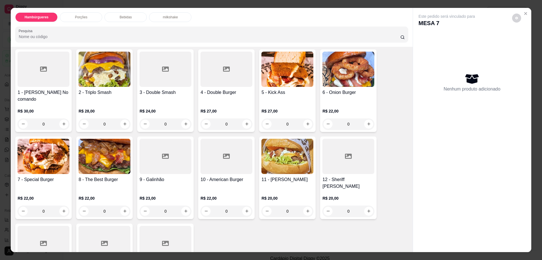
scroll to position [106, 0]
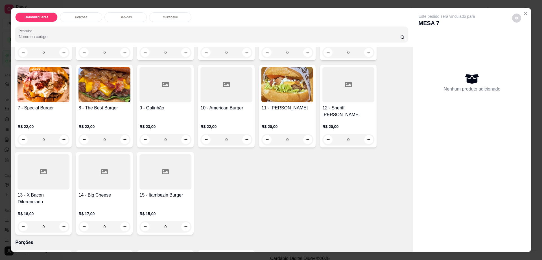
click at [265, 105] on h4 "11 - [PERSON_NAME]" at bounding box center [287, 108] width 52 height 7
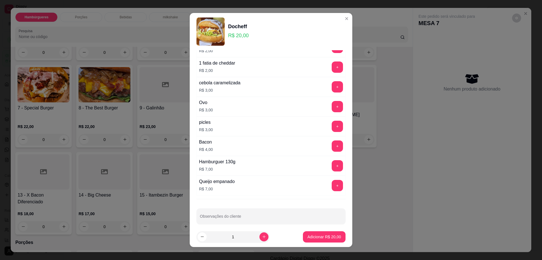
scroll to position [52, 0]
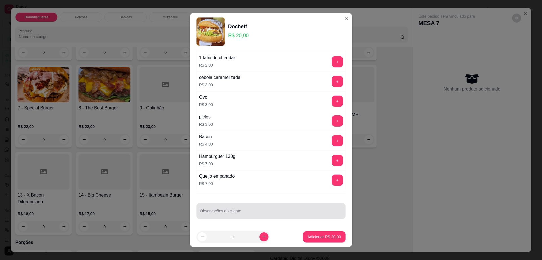
click at [254, 212] on input "Observações do cliente" at bounding box center [271, 214] width 142 height 6
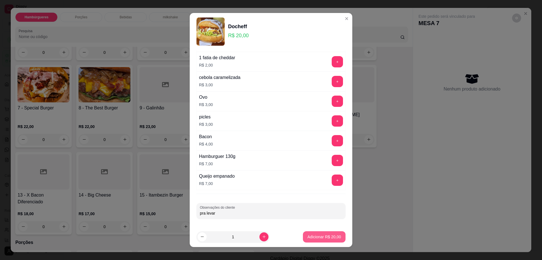
type input "pra levar"
click at [303, 235] on button "Adicionar R$ 20,00" at bounding box center [323, 237] width 41 height 11
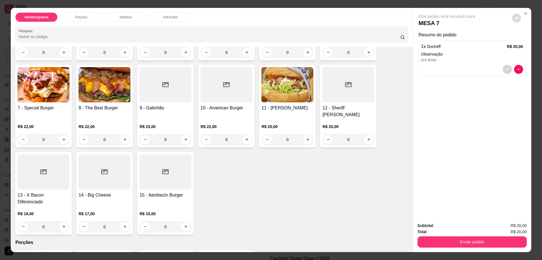
click at [516, 16] on button "decrease-product-quantity" at bounding box center [516, 18] width 9 height 9
click at [524, 38] on span "Automatic updates" at bounding box center [524, 40] width 5 height 5
click at [524, 41] on input "Automatic updates" at bounding box center [523, 43] width 4 height 4
checkbox input "true"
click at [457, 249] on div "Subtotal R$ 20,00 Total R$ 20,00 Enviar pedido" at bounding box center [472, 235] width 118 height 34
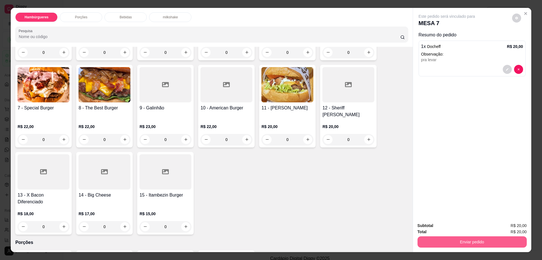
click at [458, 244] on button "Enviar pedido" at bounding box center [471, 241] width 109 height 11
click at [508, 226] on button "Enviar pedido" at bounding box center [511, 228] width 32 height 11
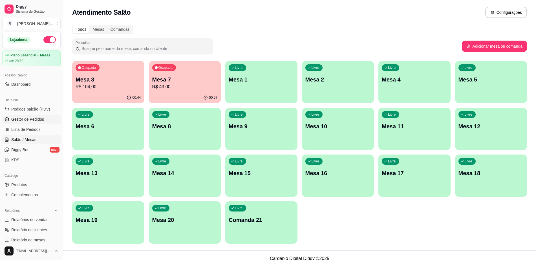
click at [48, 119] on link "Gestor de Pedidos" at bounding box center [31, 119] width 58 height 9
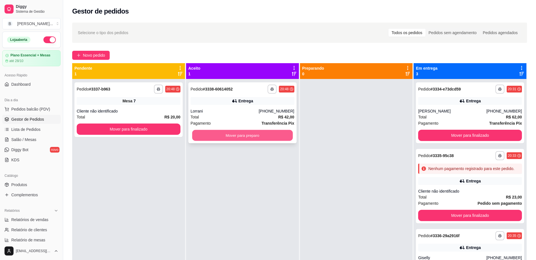
click at [271, 139] on button "Mover para preparo" at bounding box center [242, 135] width 101 height 11
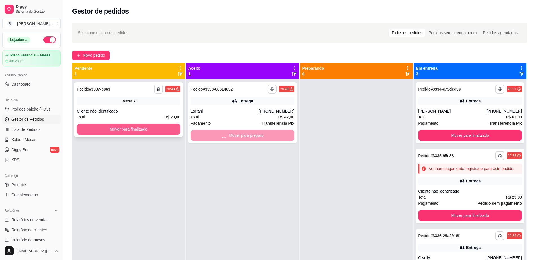
click at [139, 128] on button "Mover para finalizado" at bounding box center [129, 129] width 104 height 11
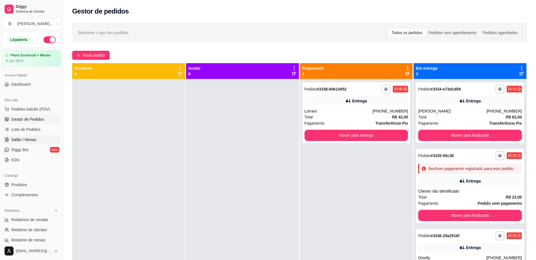
click at [35, 137] on span "Salão / Mesas" at bounding box center [23, 140] width 25 height 6
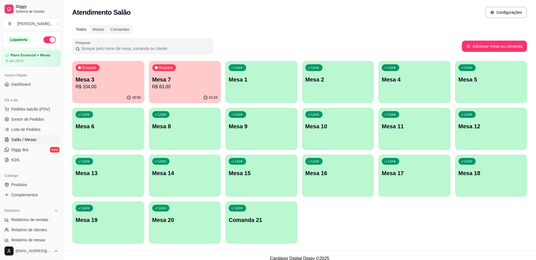
click at [187, 76] on p "Mesa 7" at bounding box center [184, 80] width 65 height 8
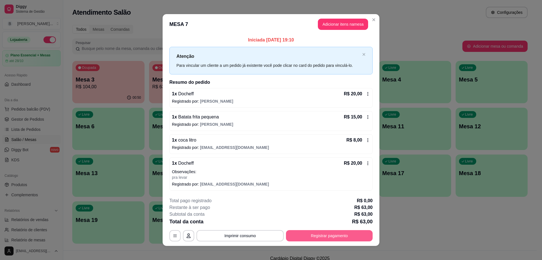
click at [321, 234] on button "Registrar pagamento" at bounding box center [329, 235] width 87 height 11
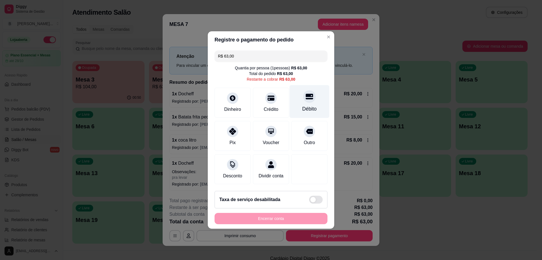
click at [303, 105] on div "Débito" at bounding box center [309, 108] width 14 height 7
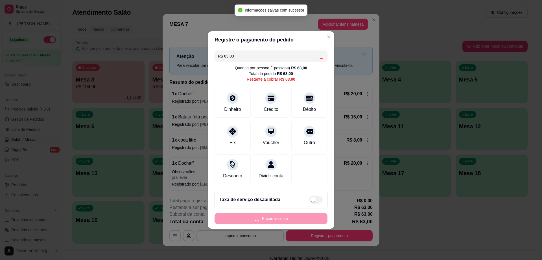
type input "R$ 0,00"
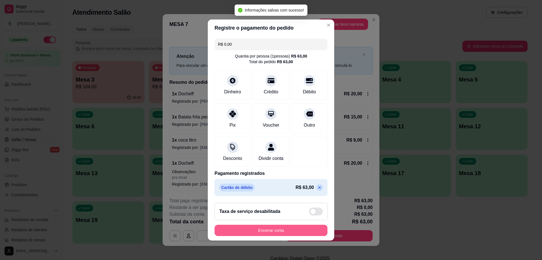
click at [285, 232] on button "Encerrar conta" at bounding box center [270, 230] width 113 height 11
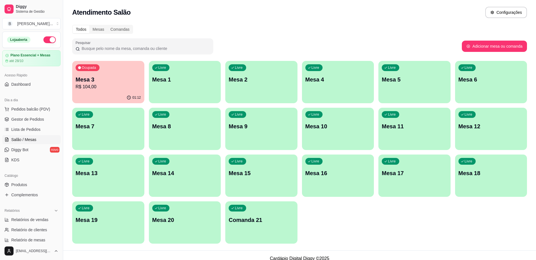
click at [96, 92] on div "Ocupada Mesa 3 R$ 104,00" at bounding box center [108, 76] width 72 height 31
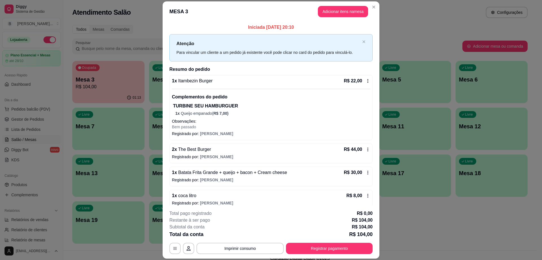
scroll to position [17, 0]
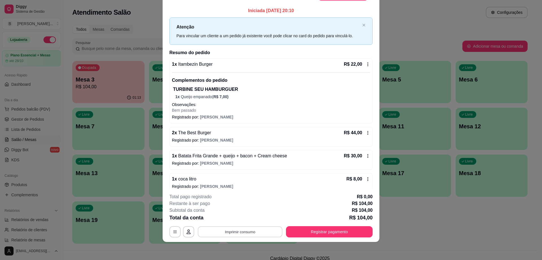
click at [250, 236] on button "Imprimir consumo" at bounding box center [240, 232] width 85 height 11
click at [244, 218] on button "Impressora" at bounding box center [239, 218] width 40 height 9
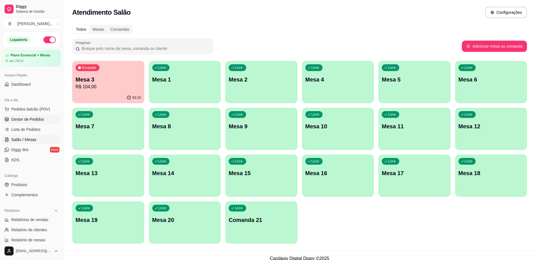
click at [42, 122] on link "Gestor de Pedidos" at bounding box center [31, 119] width 58 height 9
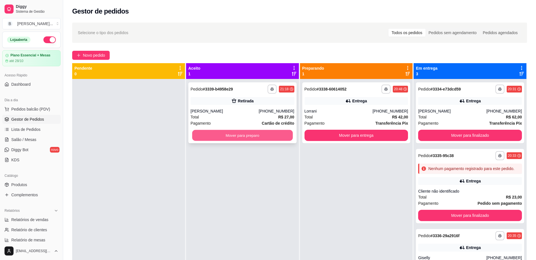
click at [233, 138] on button "Mover para preparo" at bounding box center [242, 135] width 101 height 11
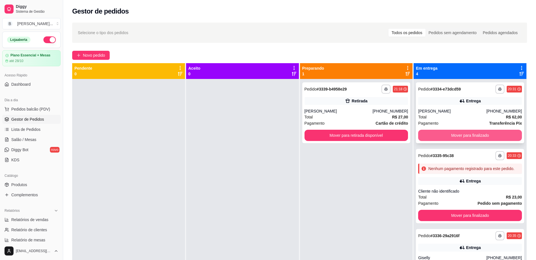
click at [457, 137] on button "Mover para finalizado" at bounding box center [471, 135] width 104 height 11
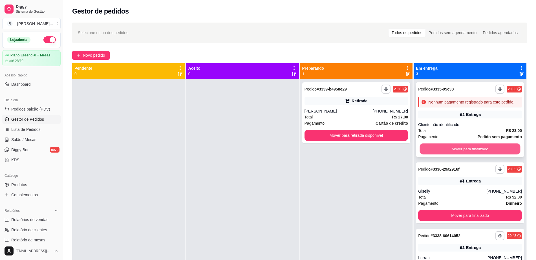
click at [455, 150] on button "Mover para finalizado" at bounding box center [470, 149] width 101 height 11
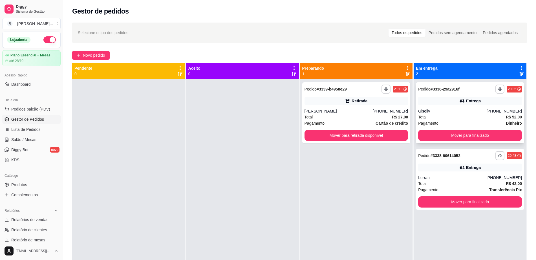
click at [457, 142] on div "**********" at bounding box center [470, 112] width 108 height 61
click at [458, 137] on button "Mover para finalizado" at bounding box center [470, 135] width 101 height 11
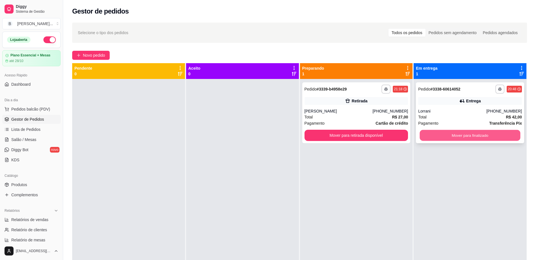
click at [459, 132] on button "Mover para finalizado" at bounding box center [470, 135] width 101 height 11
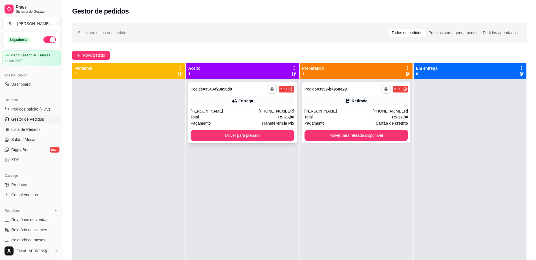
click at [239, 98] on div "Entrega" at bounding box center [243, 101] width 104 height 8
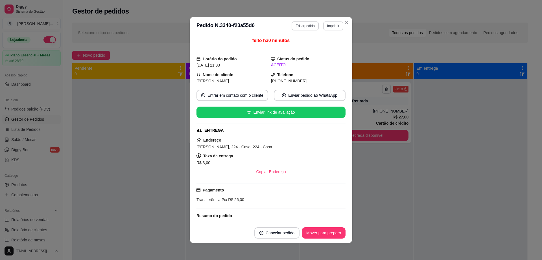
click at [328, 26] on button "Imprimir" at bounding box center [333, 25] width 20 height 9
click at [321, 45] on button "Impressora" at bounding box center [320, 45] width 41 height 9
click at [329, 27] on button "Imprimir" at bounding box center [332, 25] width 19 height 9
click at [331, 46] on button "Impressora" at bounding box center [321, 45] width 40 height 9
click at [330, 29] on button "Imprimir" at bounding box center [333, 25] width 20 height 9
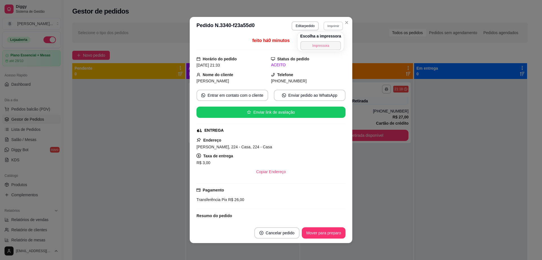
click at [325, 45] on button "Impressora" at bounding box center [320, 45] width 41 height 9
click at [327, 29] on button "Imprimir" at bounding box center [333, 25] width 20 height 9
click at [328, 45] on button "Impressora" at bounding box center [321, 45] width 40 height 9
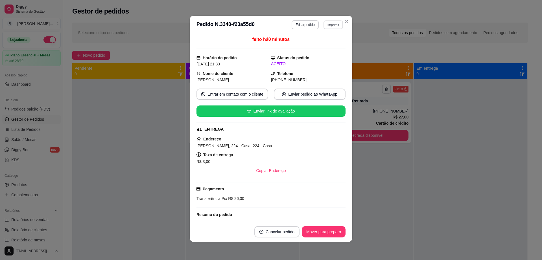
click at [328, 26] on button "Imprimir" at bounding box center [332, 24] width 19 height 9
click at [325, 49] on button "Impressora" at bounding box center [321, 44] width 40 height 9
click at [330, 27] on button "Imprimir" at bounding box center [332, 24] width 19 height 9
click at [327, 43] on button "Impressora" at bounding box center [320, 44] width 41 height 9
click at [336, 29] on button "Imprimir" at bounding box center [333, 24] width 20 height 9
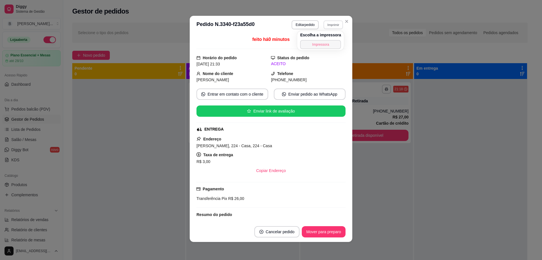
click at [330, 43] on button "Impressora" at bounding box center [320, 44] width 41 height 9
click at [330, 26] on button "Imprimir" at bounding box center [333, 24] width 20 height 9
click at [321, 42] on button "Impressora" at bounding box center [320, 44] width 41 height 9
click at [328, 25] on button "Imprimir" at bounding box center [333, 24] width 20 height 9
click at [328, 43] on button "Impressora" at bounding box center [321, 44] width 40 height 9
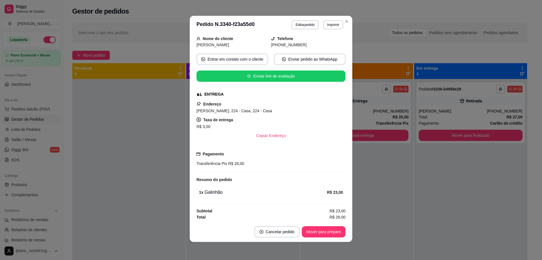
scroll to position [36, 0]
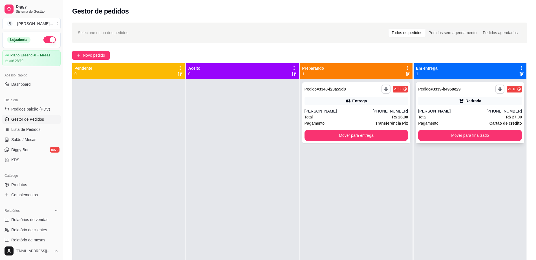
click at [465, 119] on div "Total R$ 27,00" at bounding box center [471, 117] width 104 height 6
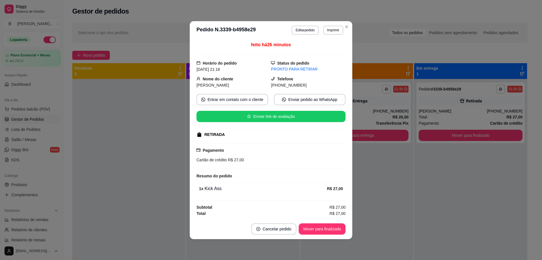
click at [304, 24] on header "**********" at bounding box center [271, 30] width 163 height 18
click at [303, 29] on button "Editar pedido" at bounding box center [305, 30] width 26 height 9
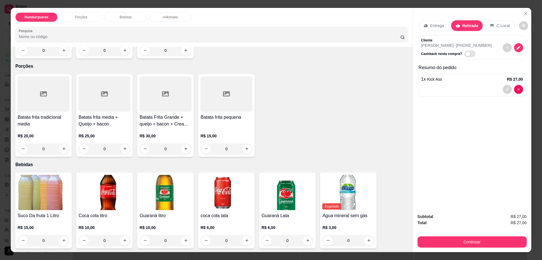
scroll to position [388, 0]
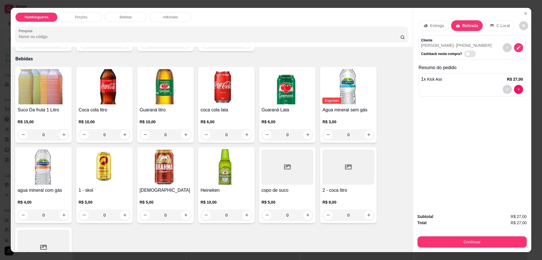
click at [290, 163] on div at bounding box center [287, 167] width 52 height 35
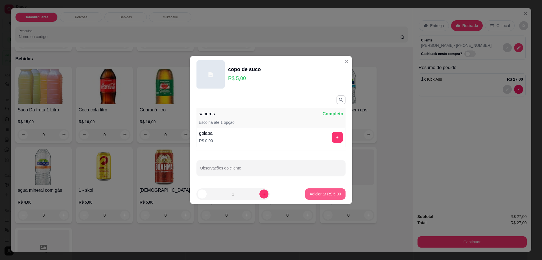
click at [324, 197] on button "Adicionar R$ 5,00" at bounding box center [325, 194] width 40 height 11
type input "1"
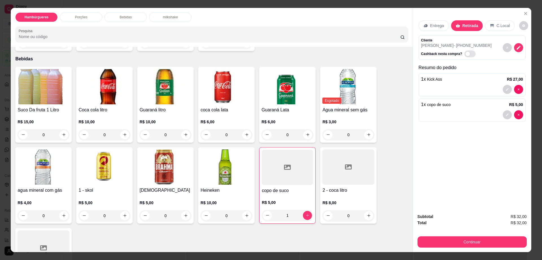
click at [336, 187] on h4 "2 - coca litro" at bounding box center [348, 190] width 52 height 7
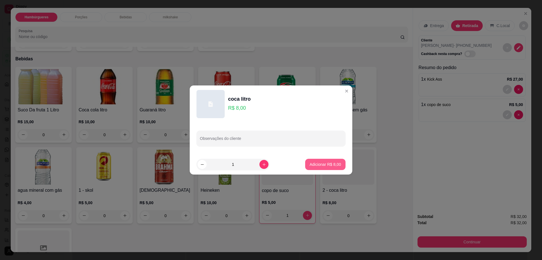
click at [334, 167] on p "Adicionar R$ 8,00" at bounding box center [325, 165] width 31 height 6
type input "1"
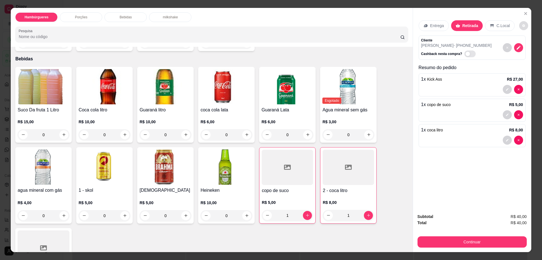
click at [521, 25] on button "decrease-product-quantity" at bounding box center [523, 25] width 9 height 9
click at [528, 49] on span "Automatic updates" at bounding box center [529, 48] width 5 height 5
click at [524, 49] on input "Automatic updates" at bounding box center [523, 50] width 4 height 4
checkbox input "false"
click at [466, 173] on div "Entrega Retirada C.Local Cliente Cauzinho - [PHONE_NUMBER] Cashback nesta compr…" at bounding box center [472, 108] width 118 height 201
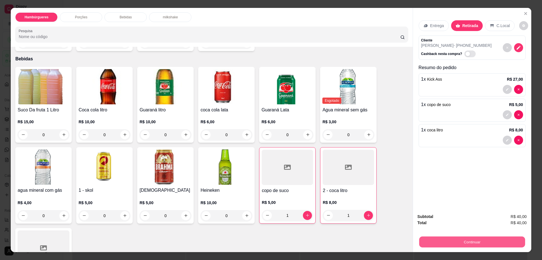
click at [489, 243] on button "Continuar" at bounding box center [472, 242] width 106 height 11
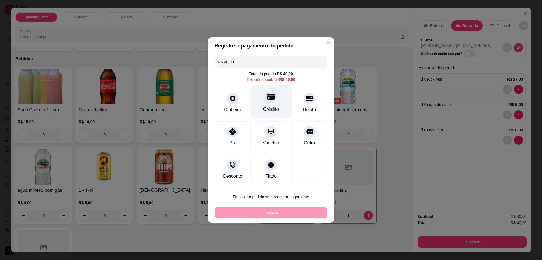
click at [265, 106] on div "Crédito" at bounding box center [271, 109] width 16 height 7
type input "R$ 0,00"
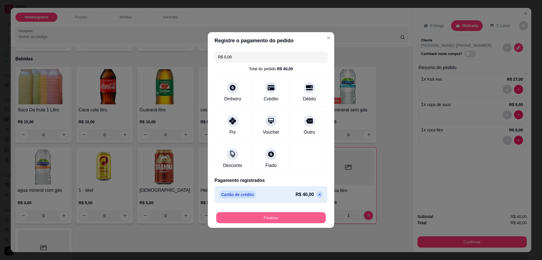
click at [280, 213] on button "Finalizar" at bounding box center [270, 217] width 109 height 11
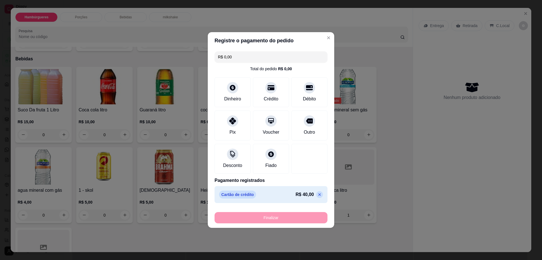
type input "0"
type input "-R$ 40,00"
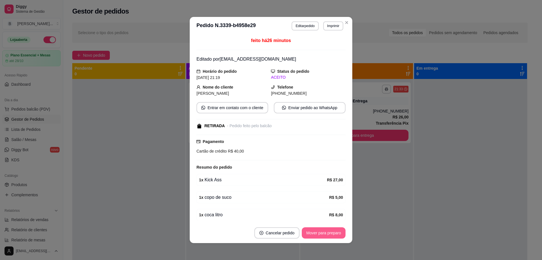
click at [321, 234] on button "Mover para preparo" at bounding box center [324, 232] width 44 height 11
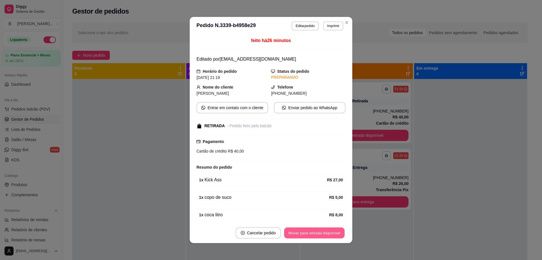
click at [321, 234] on button "Mover para retirada disponível" at bounding box center [314, 233] width 60 height 11
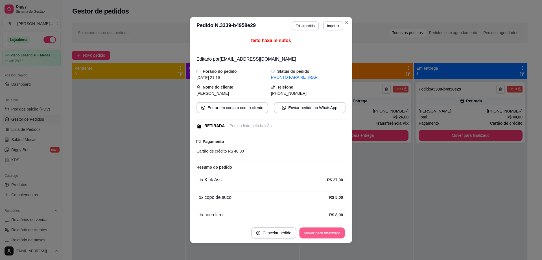
click at [321, 234] on button "Mover para finalizado" at bounding box center [321, 233] width 45 height 11
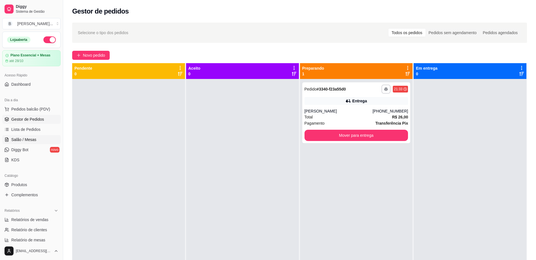
click at [32, 137] on span "Salão / Mesas" at bounding box center [23, 140] width 25 height 6
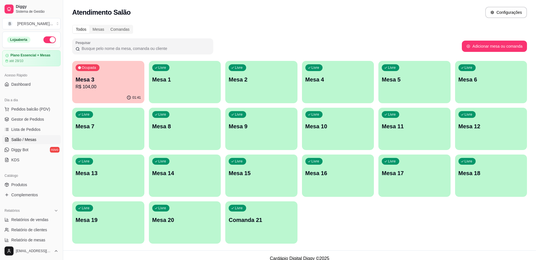
click at [102, 76] on p "Mesa 3" at bounding box center [108, 80] width 65 height 8
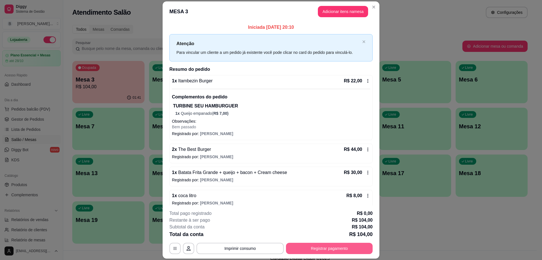
click at [332, 247] on button "Registrar pagamento" at bounding box center [329, 248] width 87 height 11
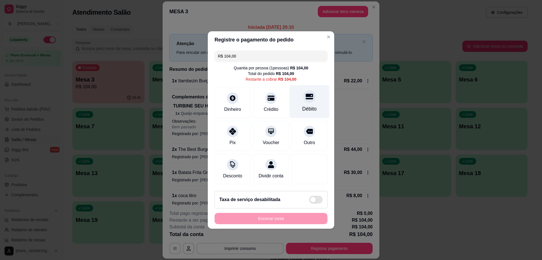
click at [306, 94] on icon at bounding box center [309, 96] width 7 height 7
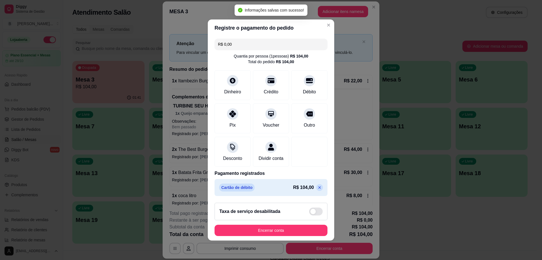
scroll to position [2, 0]
click at [317, 188] on icon at bounding box center [319, 187] width 5 height 5
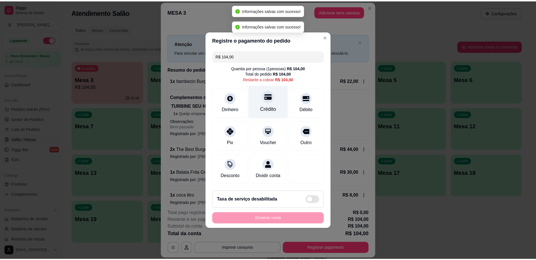
scroll to position [0, 0]
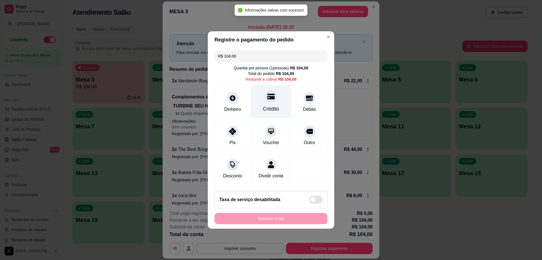
click at [265, 109] on div "Crédito" at bounding box center [271, 108] width 16 height 7
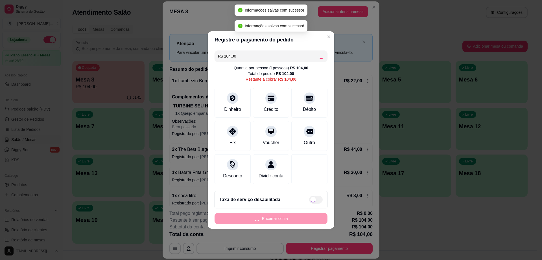
type input "R$ 0,00"
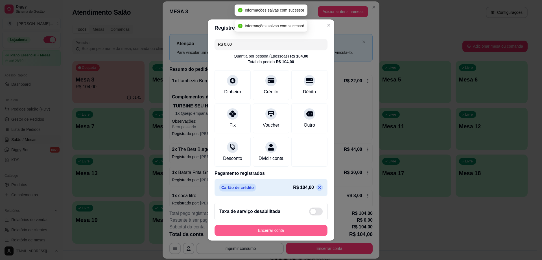
click at [271, 232] on button "Encerrar conta" at bounding box center [270, 230] width 113 height 11
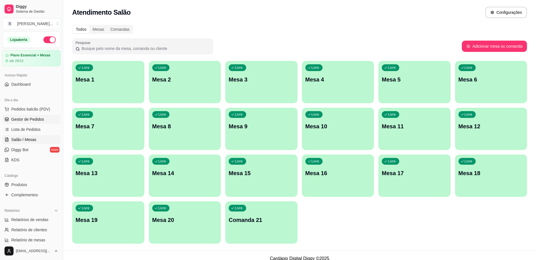
click at [43, 119] on span "Gestor de Pedidos" at bounding box center [27, 120] width 33 height 6
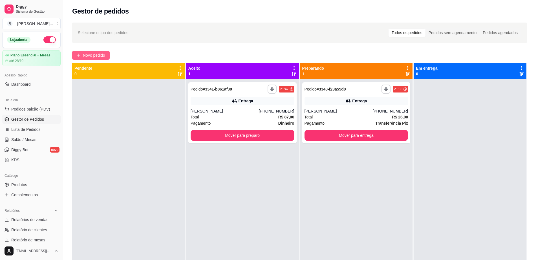
click at [95, 56] on span "Novo pedido" at bounding box center [94, 55] width 22 height 6
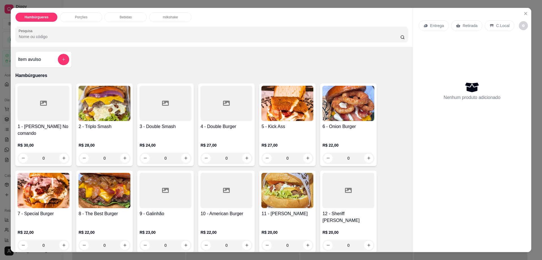
click at [519, 28] on button "decrease-product-quantity" at bounding box center [523, 25] width 9 height 9
click at [528, 50] on span "Automatic updates" at bounding box center [526, 48] width 11 height 7
click at [524, 50] on input "Automatic updates" at bounding box center [523, 50] width 4 height 4
checkbox input "true"
click at [523, 12] on icon "Close" at bounding box center [525, 13] width 5 height 5
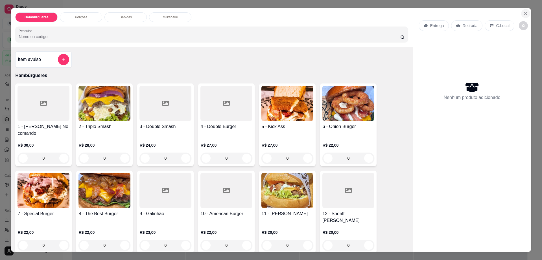
click at [523, 14] on icon "Close" at bounding box center [525, 13] width 5 height 5
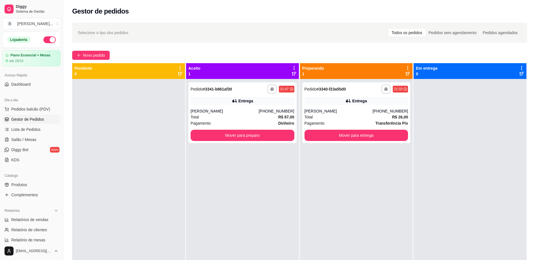
click at [523, 14] on div "Gestor de pedidos" at bounding box center [299, 11] width 455 height 9
click at [235, 135] on button "Mover para preparo" at bounding box center [243, 135] width 104 height 11
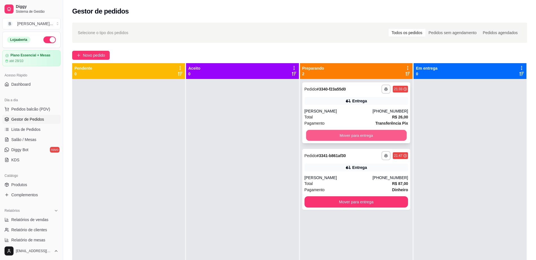
click at [381, 137] on button "Mover para entrega" at bounding box center [356, 135] width 101 height 11
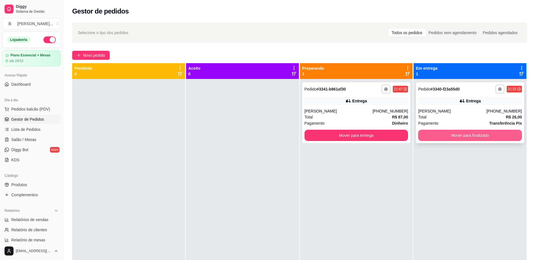
click at [444, 138] on button "Mover para finalizado" at bounding box center [471, 135] width 104 height 11
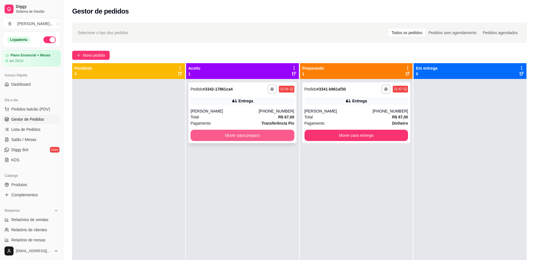
click at [241, 138] on button "Mover para preparo" at bounding box center [243, 135] width 104 height 11
